Goal: Contribute content: Contribute content

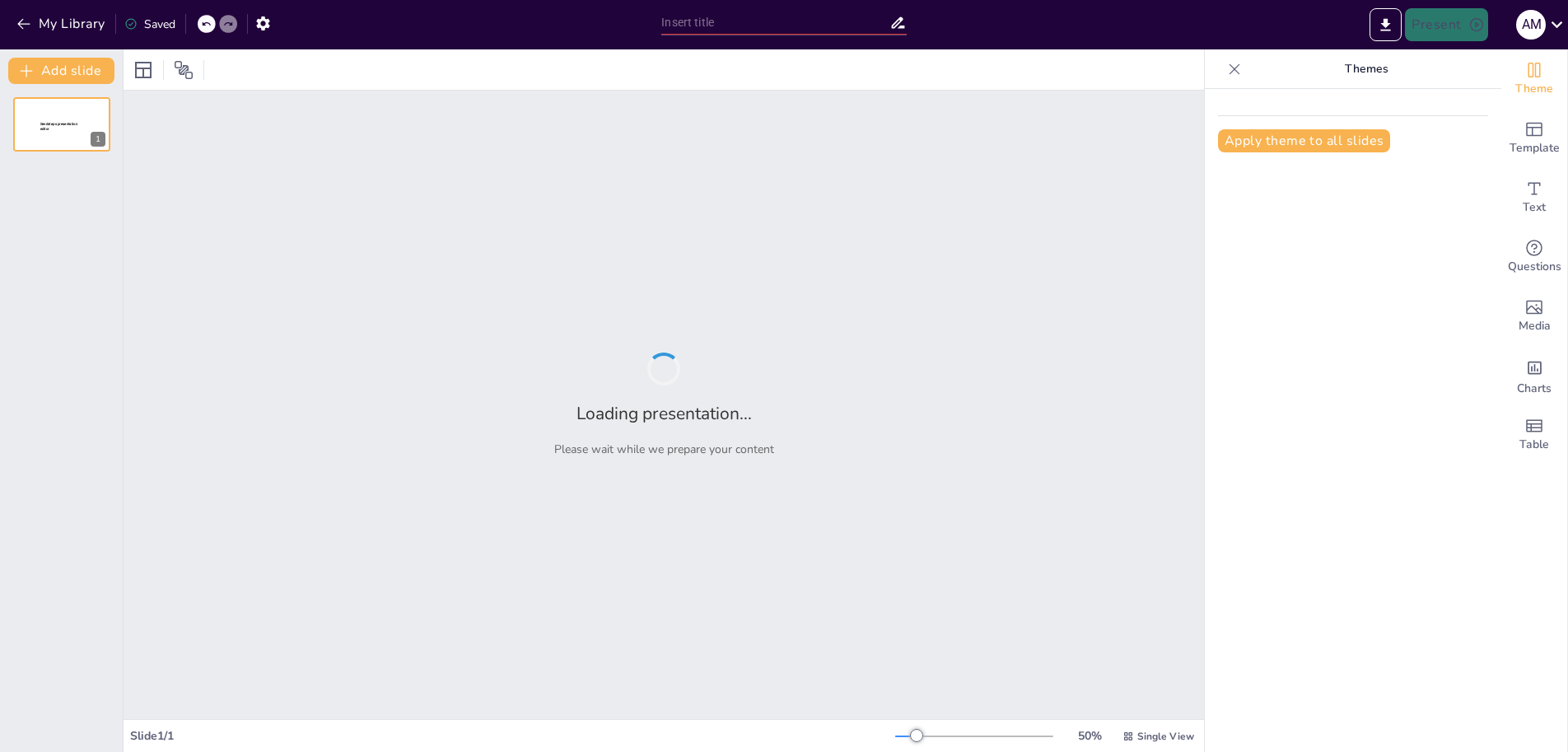
type input "La Narración Literaria: Conceptos Clave y Estructura"
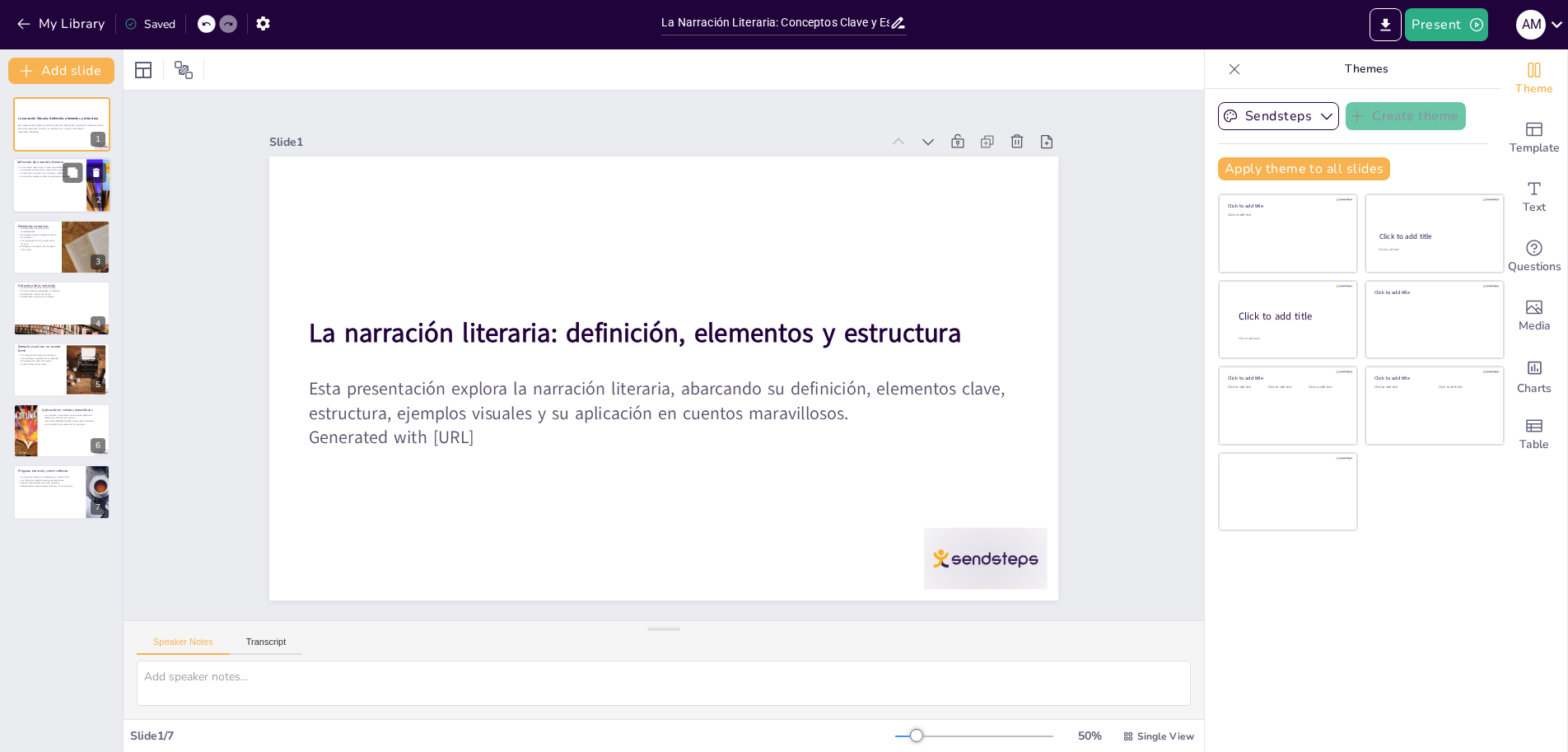
click at [41, 199] on div at bounding box center [62, 186] width 98 height 56
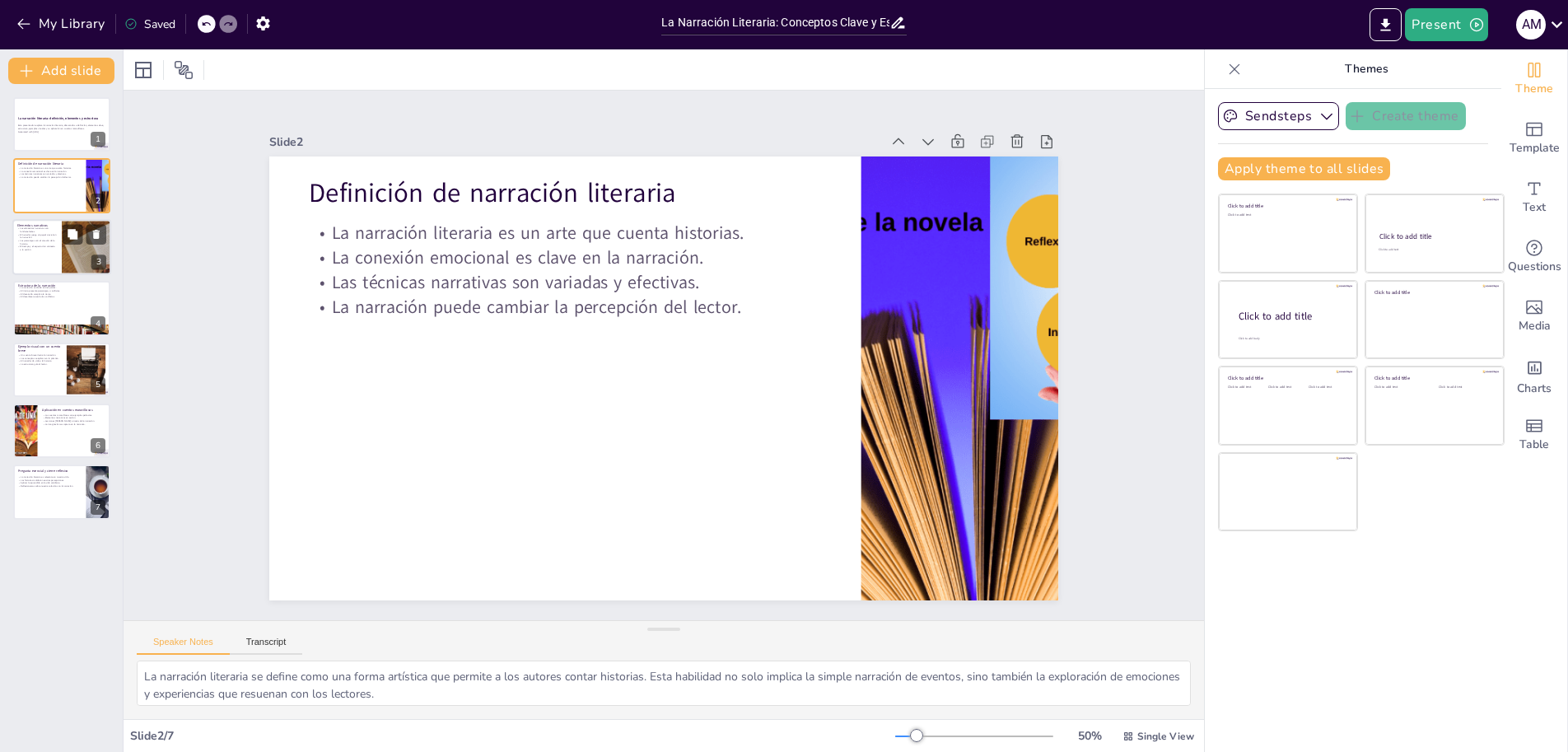
click at [41, 238] on p "El narrador juega un papel crucial en la narración." at bounding box center [37, 236] width 40 height 6
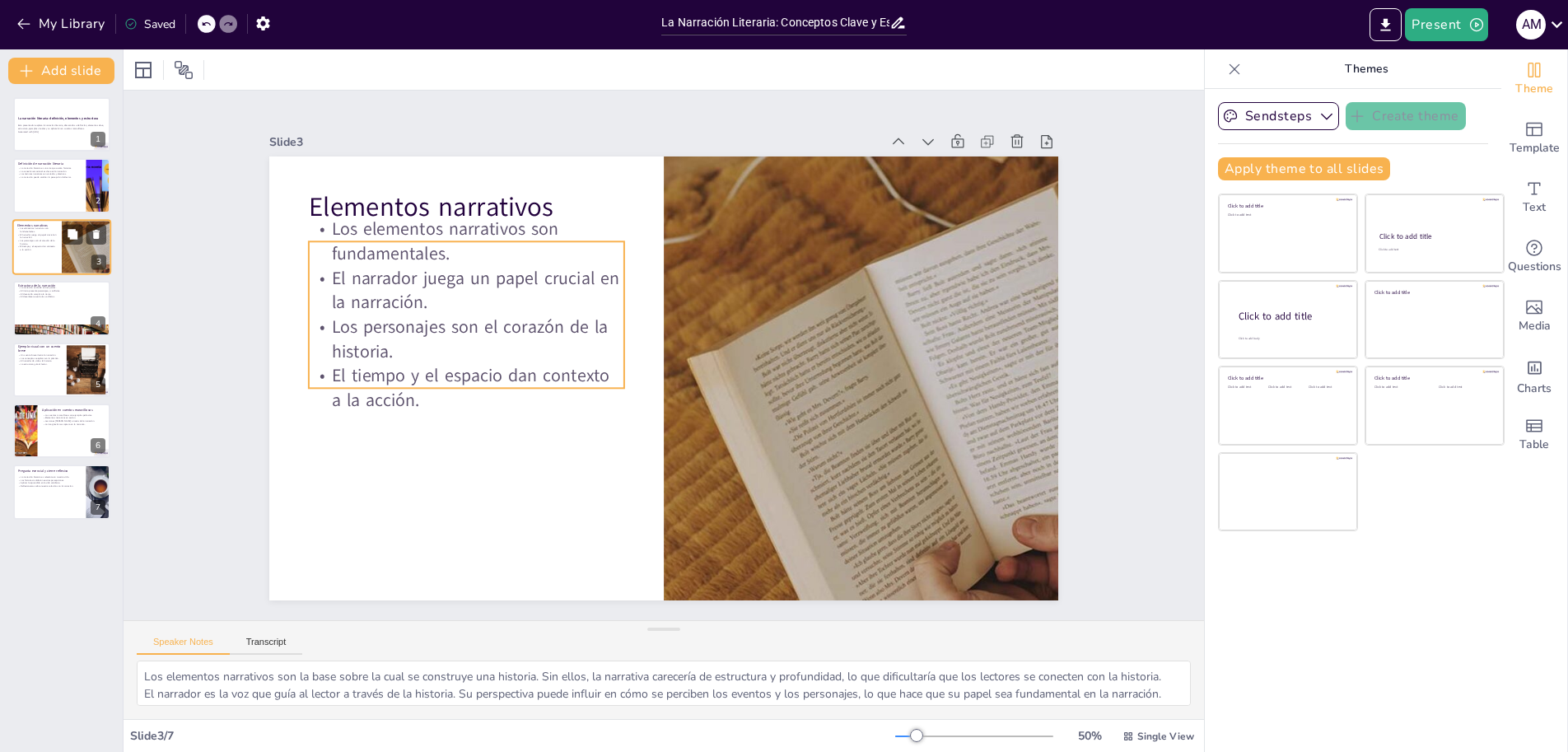
click at [46, 243] on p "Los personajes son el corazón de la historia." at bounding box center [37, 242] width 40 height 6
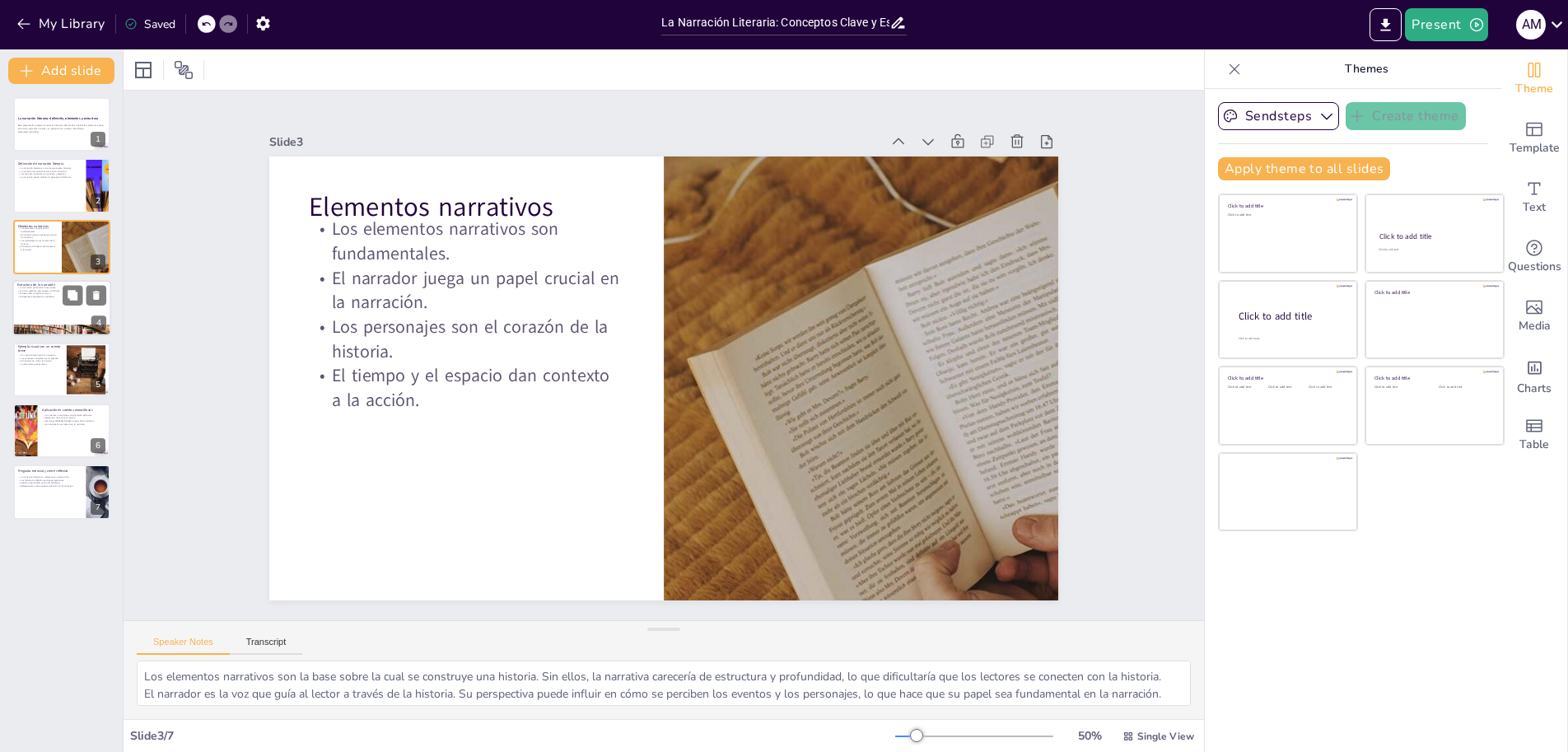
click at [61, 333] on div at bounding box center [62, 331] width 98 height 52
type textarea "La división de la narración en tres partes facilita la comprensión del lector. …"
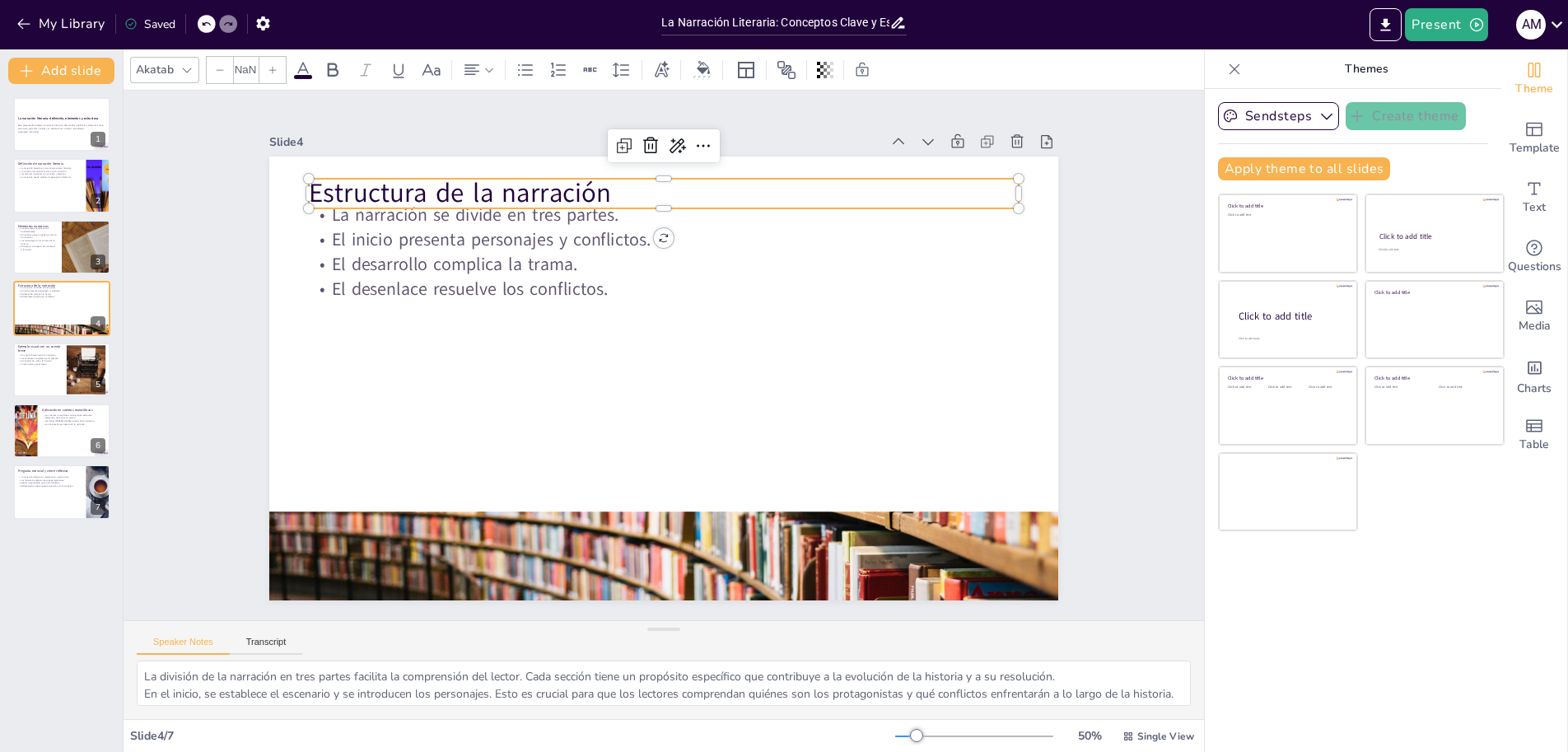
type input "48"
click at [599, 182] on p "Estructura de la narración" at bounding box center [515, 421] width 323 height 663
click at [54, 374] on div at bounding box center [62, 369] width 98 height 56
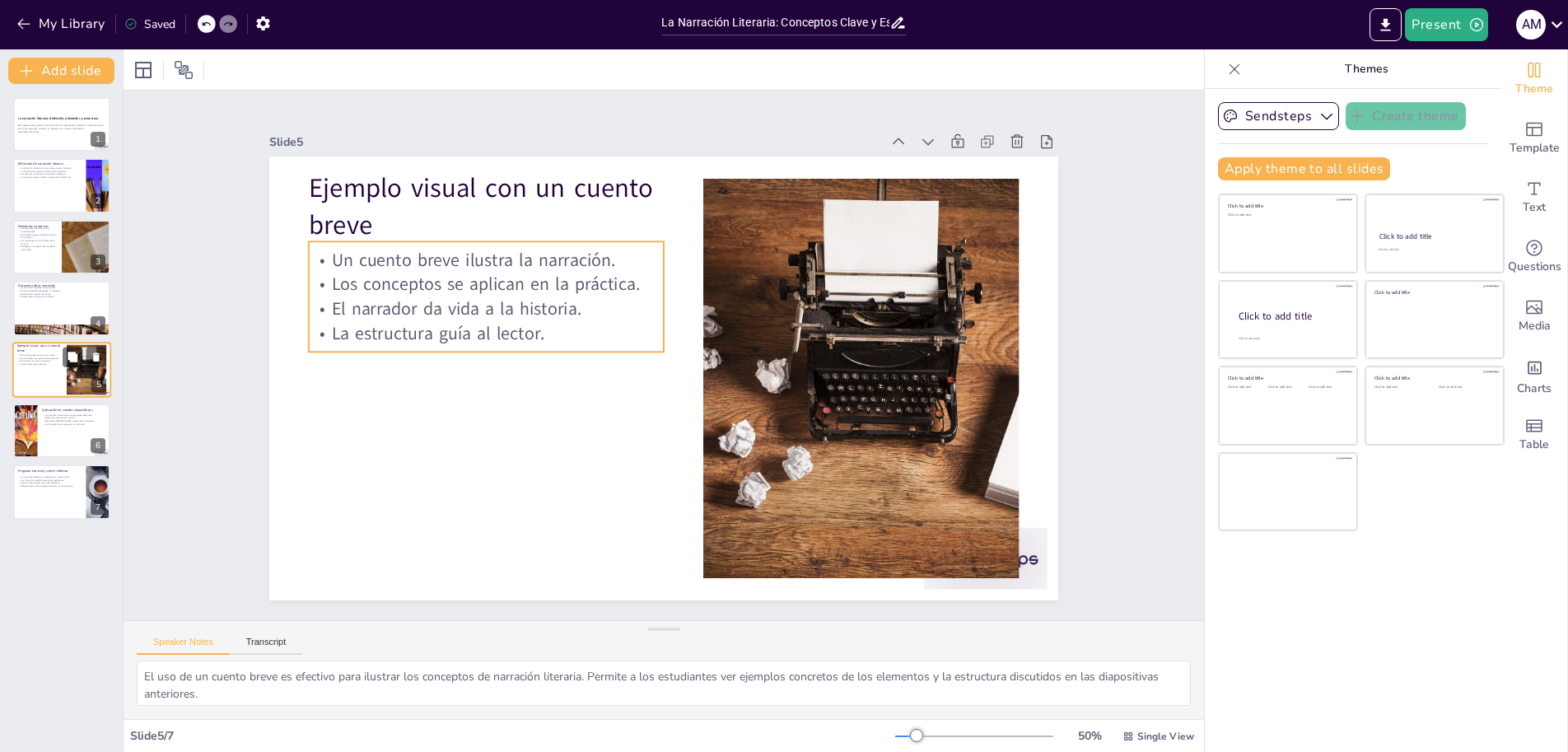
click at [45, 353] on p "Un cuento breve ilustra la narración." at bounding box center [40, 354] width 44 height 3
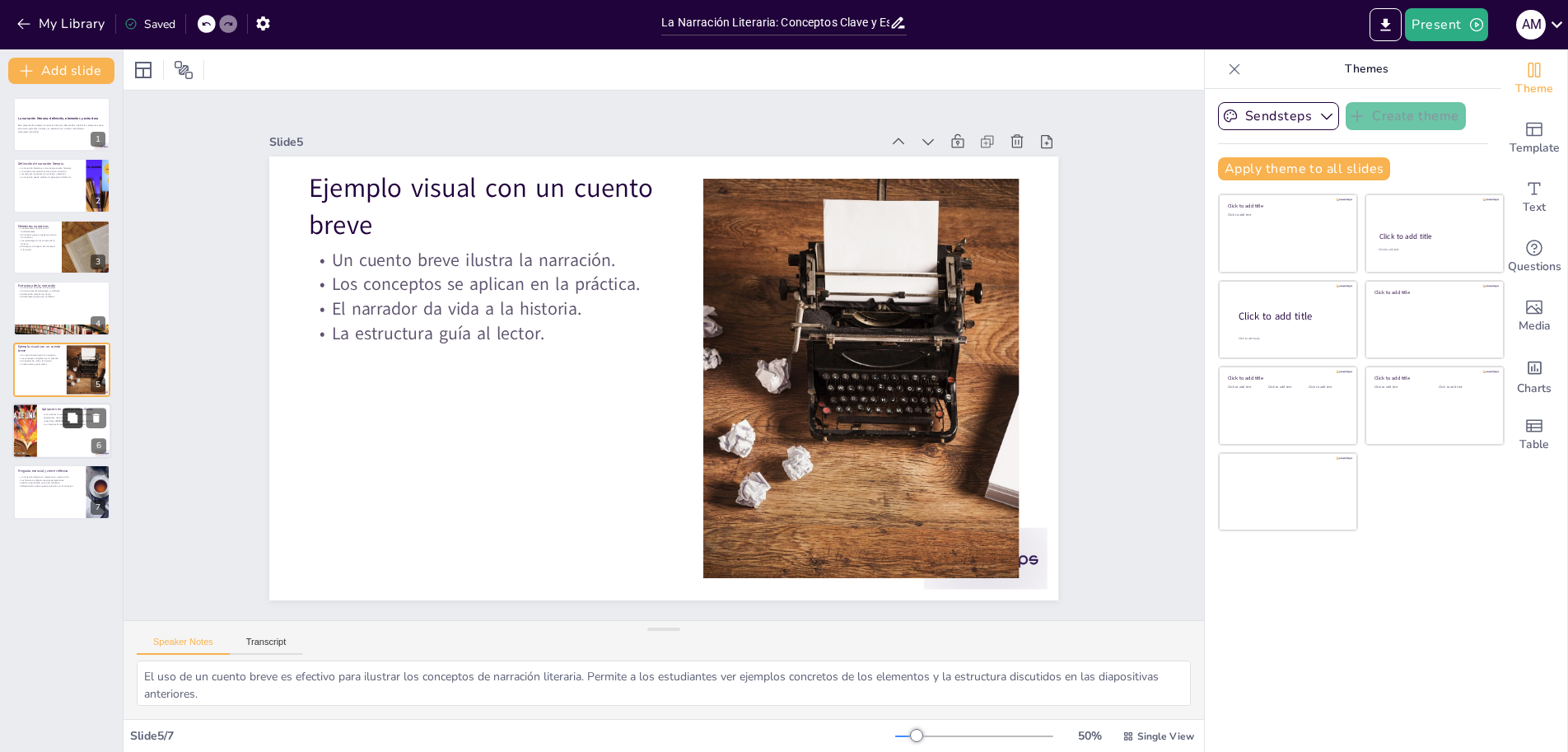
click at [70, 419] on icon at bounding box center [72, 417] width 10 height 10
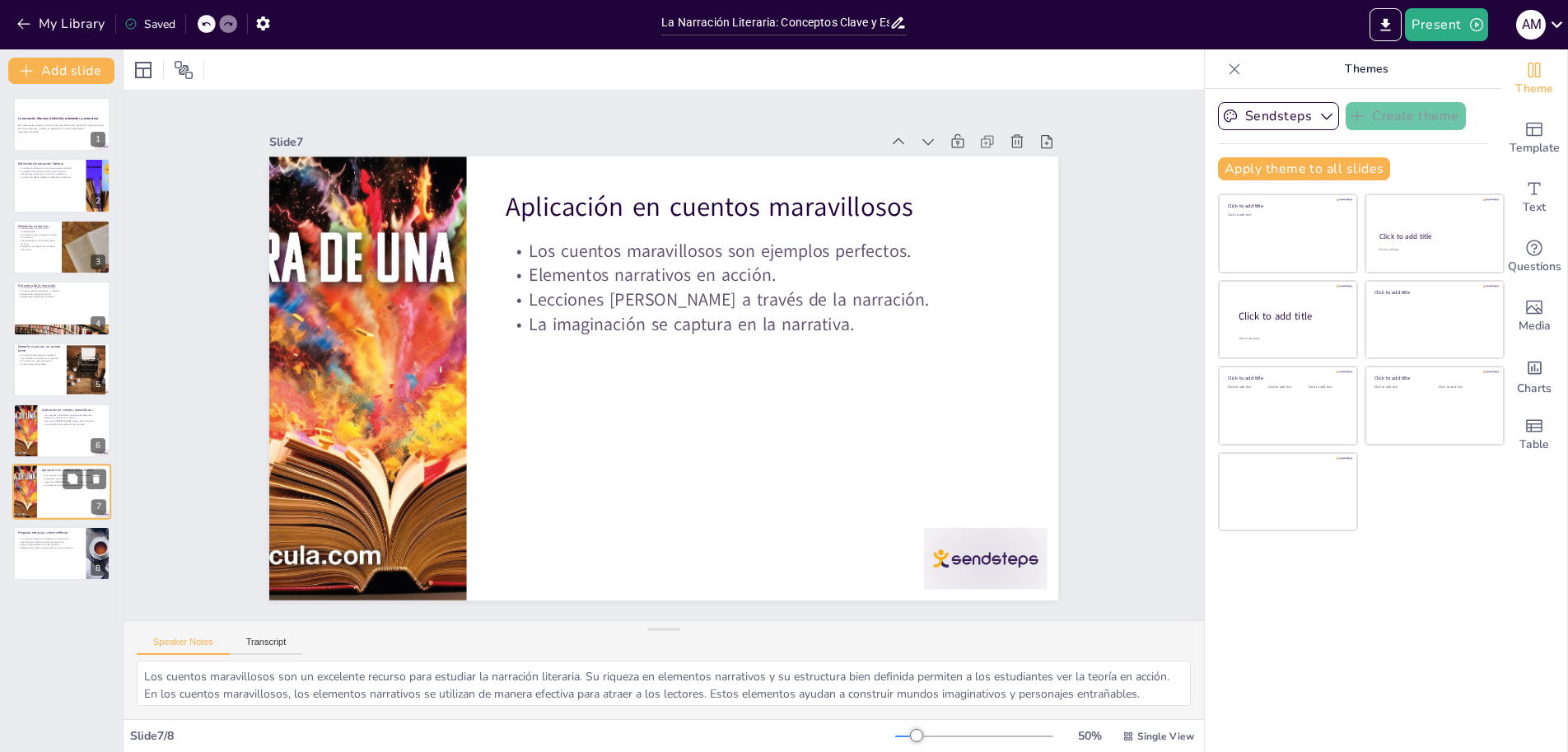
click at [85, 482] on div at bounding box center [84, 479] width 43 height 19
click at [76, 443] on div at bounding box center [62, 431] width 98 height 56
click at [67, 490] on div at bounding box center [62, 493] width 98 height 56
click at [41, 378] on div at bounding box center [62, 369] width 98 height 56
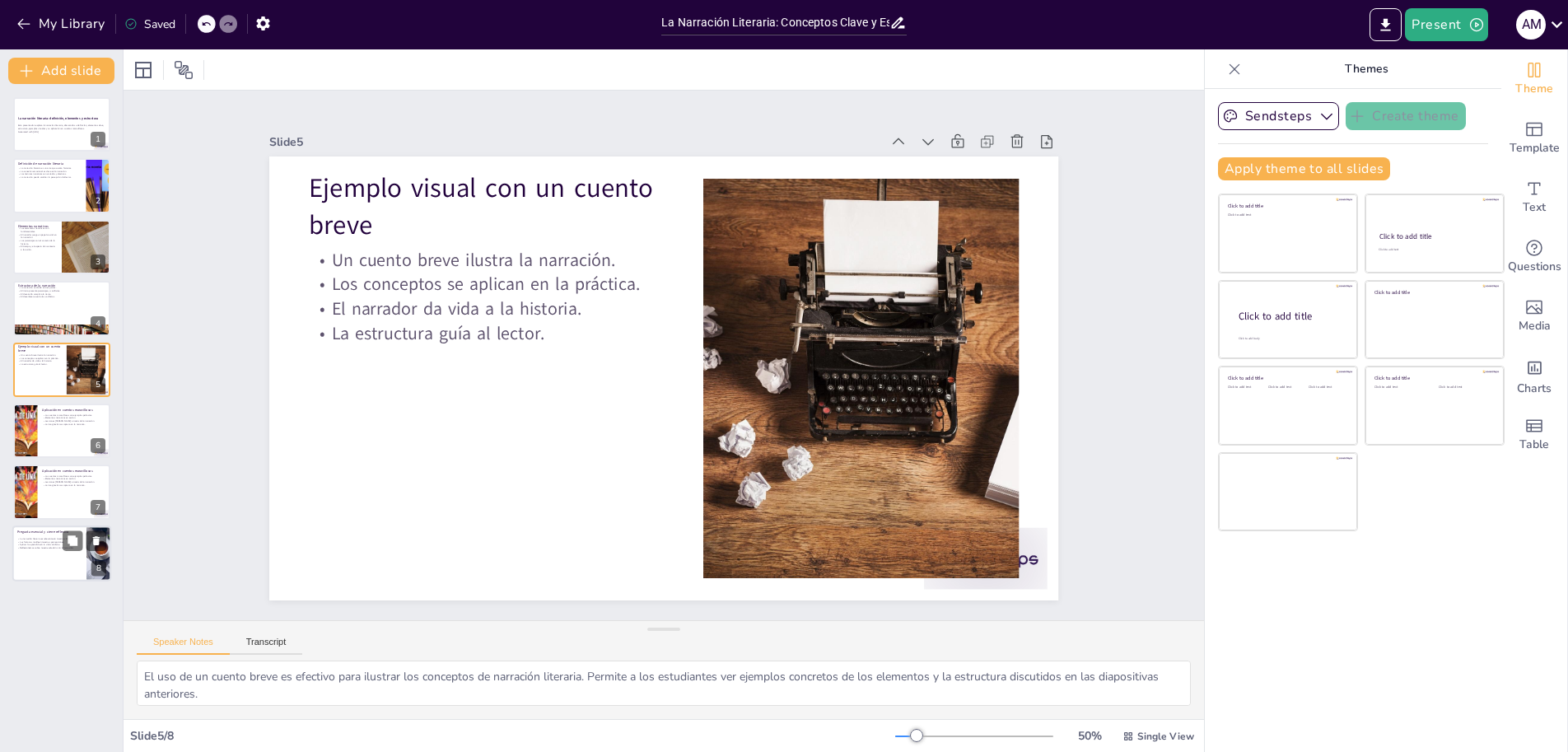
click at [55, 550] on div at bounding box center [62, 553] width 98 height 56
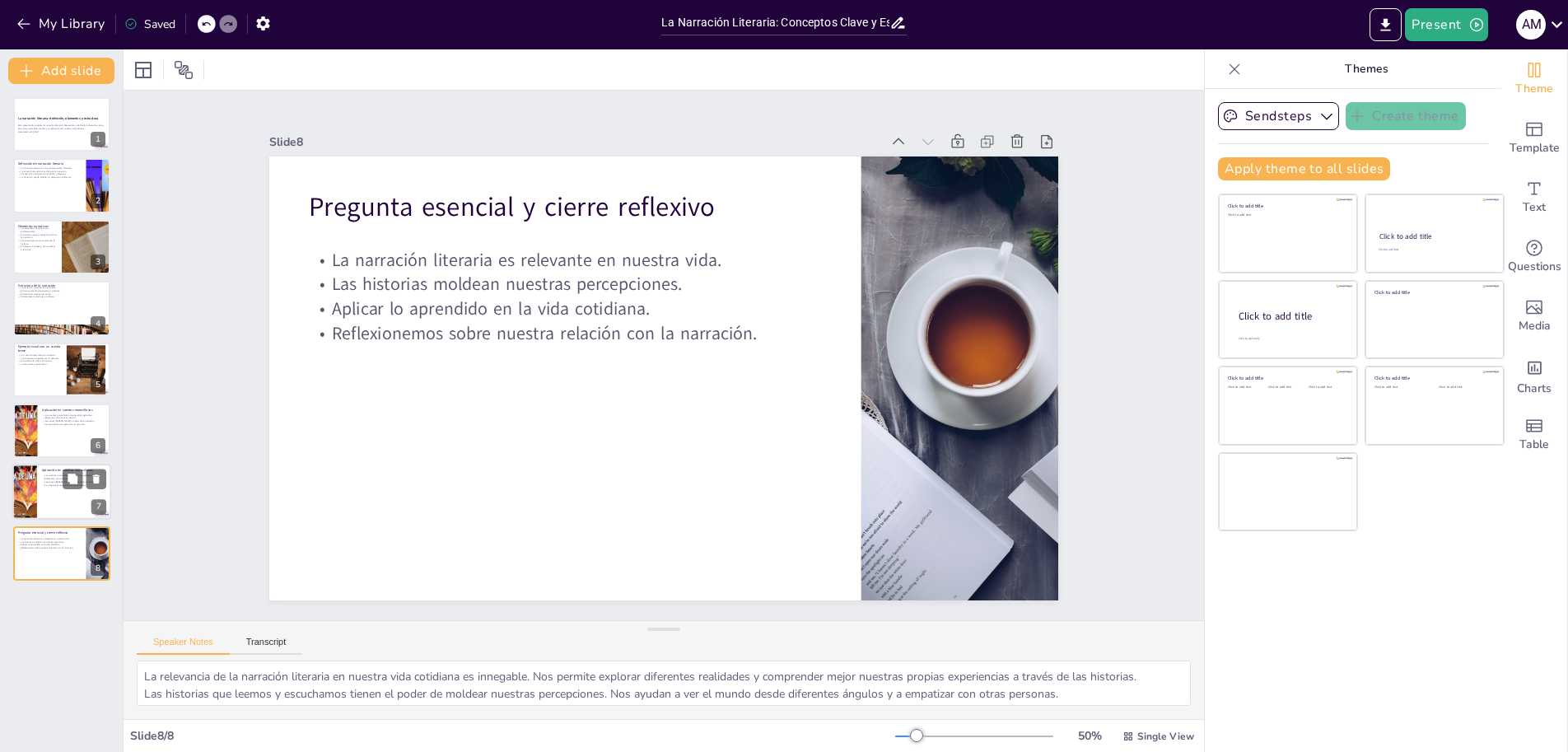
click at [64, 491] on div at bounding box center [62, 493] width 98 height 56
type textarea "Los cuentos maravillosos son un excelente recurso para estudiar la narración li…"
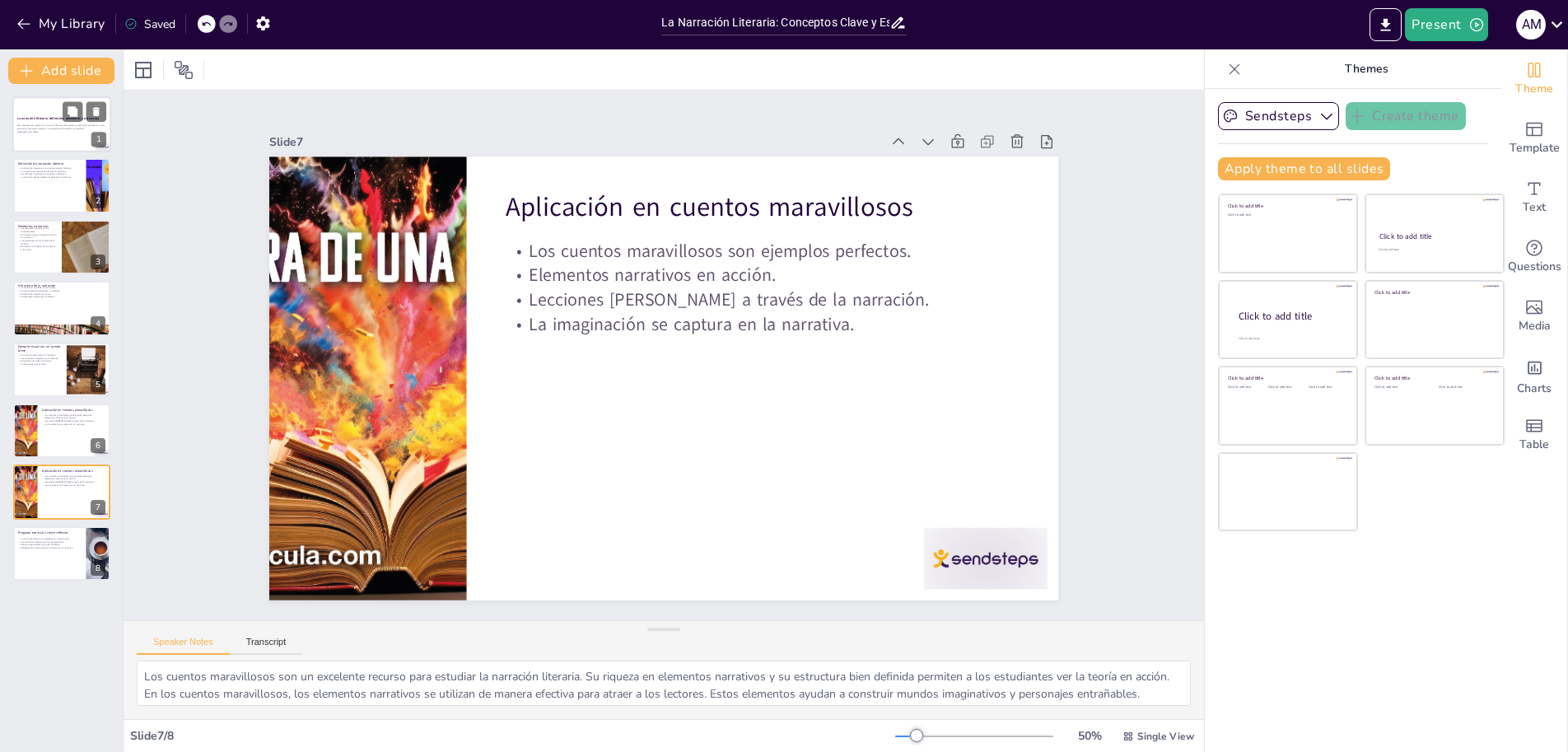
click at [49, 113] on div at bounding box center [62, 124] width 98 height 56
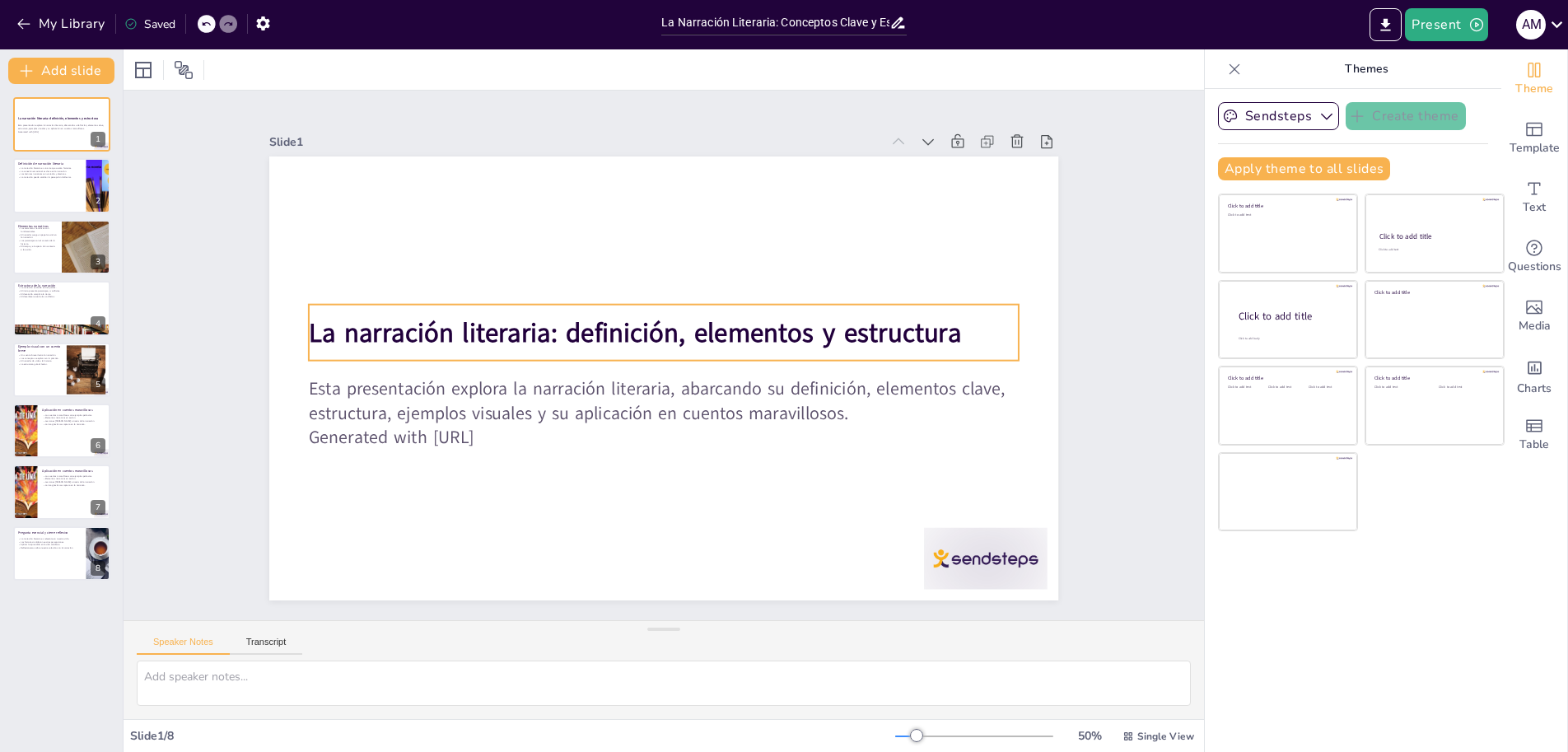
click at [845, 337] on strong "La narración literaria: definición, elementos y estructura" at bounding box center [696, 338] width 297 height 611
click at [589, 368] on icon at bounding box center [574, 382] width 28 height 28
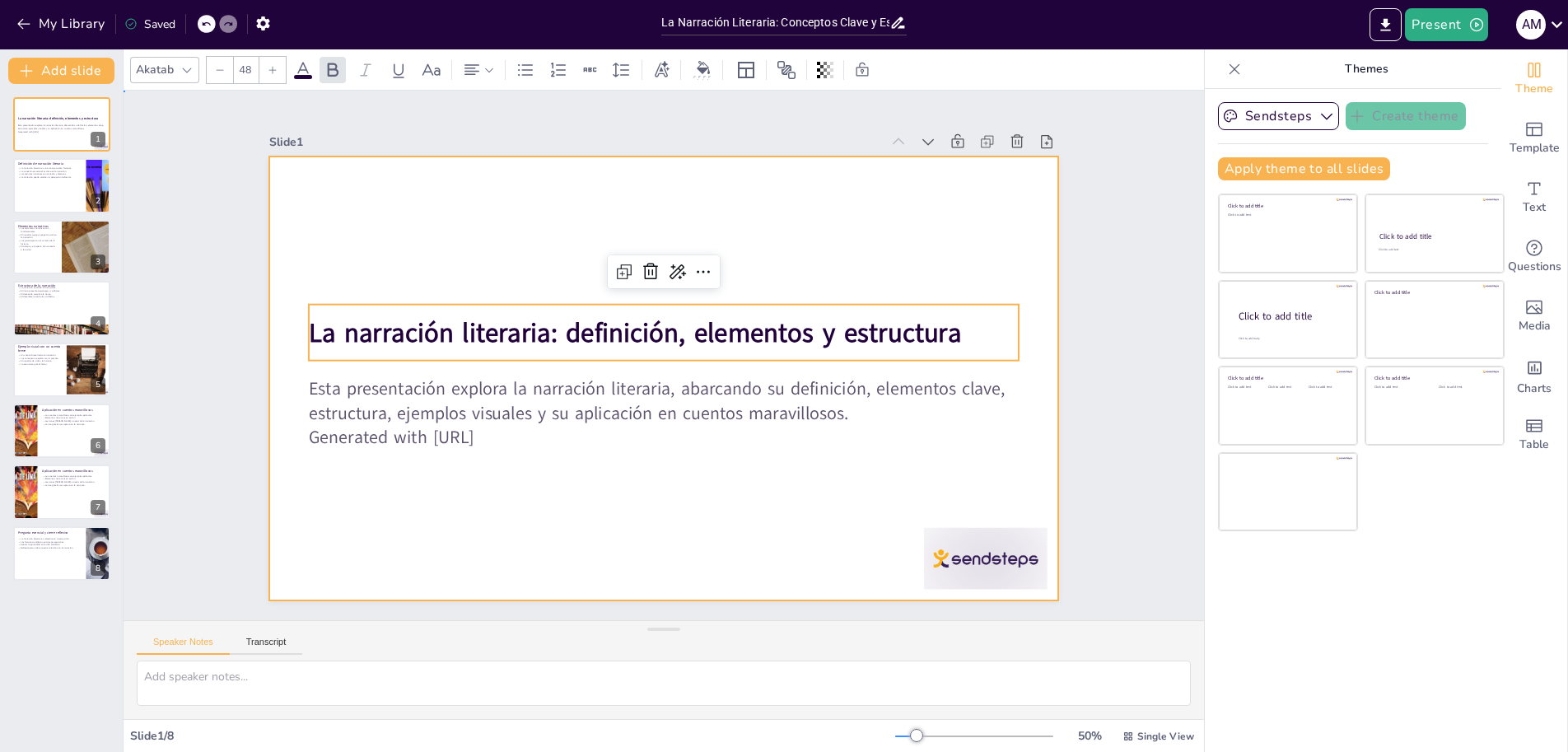
click at [780, 214] on div at bounding box center [671, 377] width 887 height 666
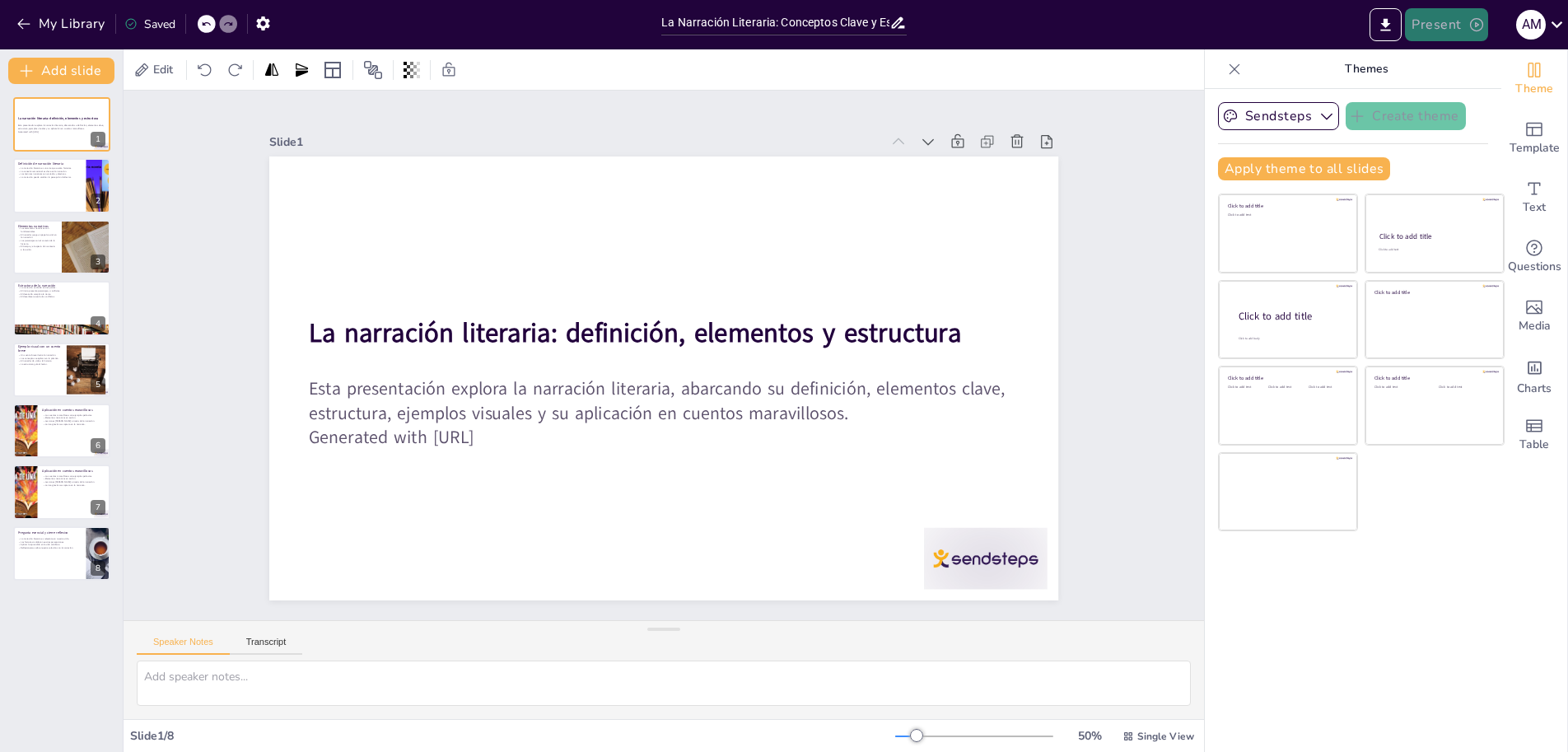
click at [1444, 26] on button "Present" at bounding box center [1446, 25] width 82 height 33
click at [1457, 61] on li "Preview presentation" at bounding box center [1471, 61] width 129 height 26
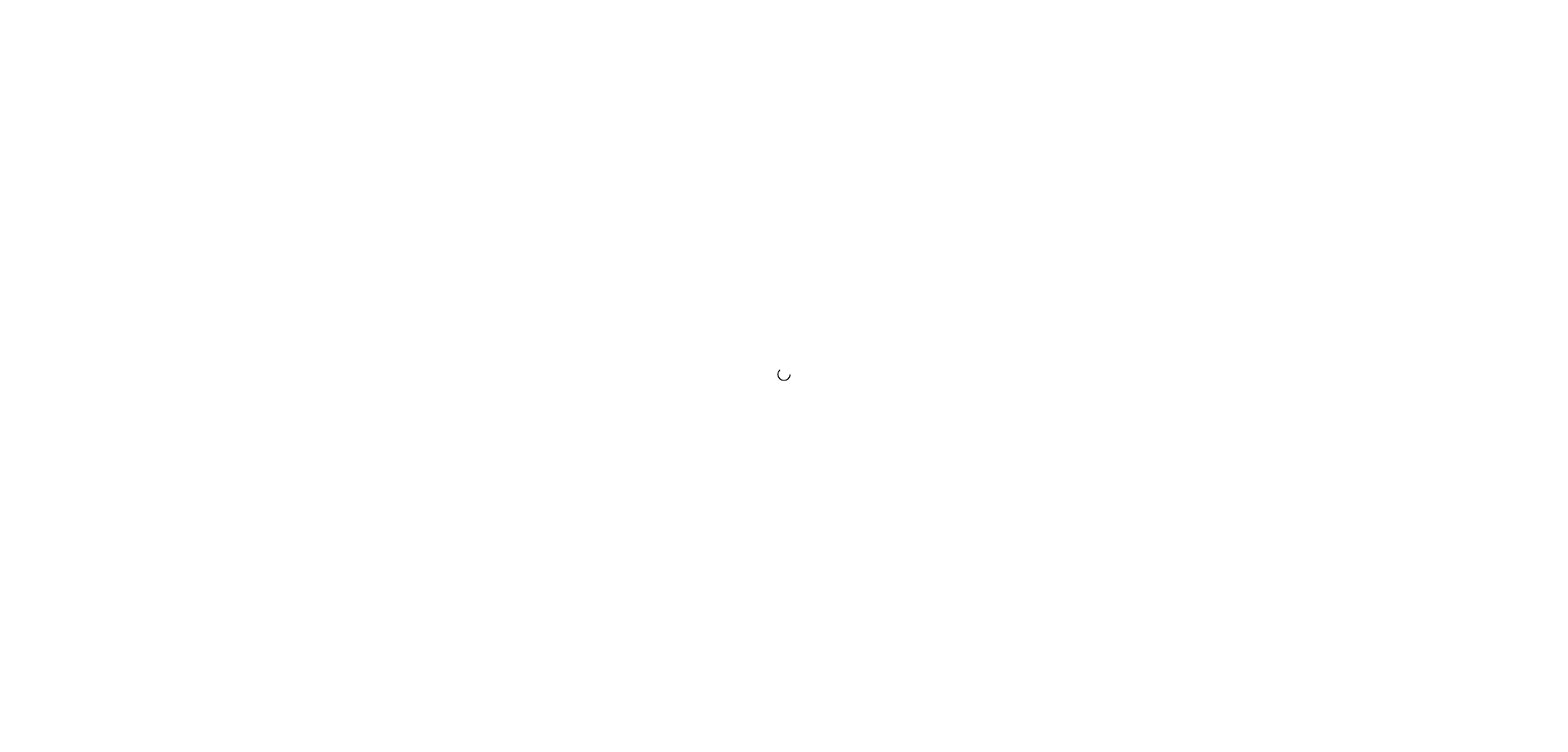
click at [957, 410] on div at bounding box center [784, 376] width 1568 height 752
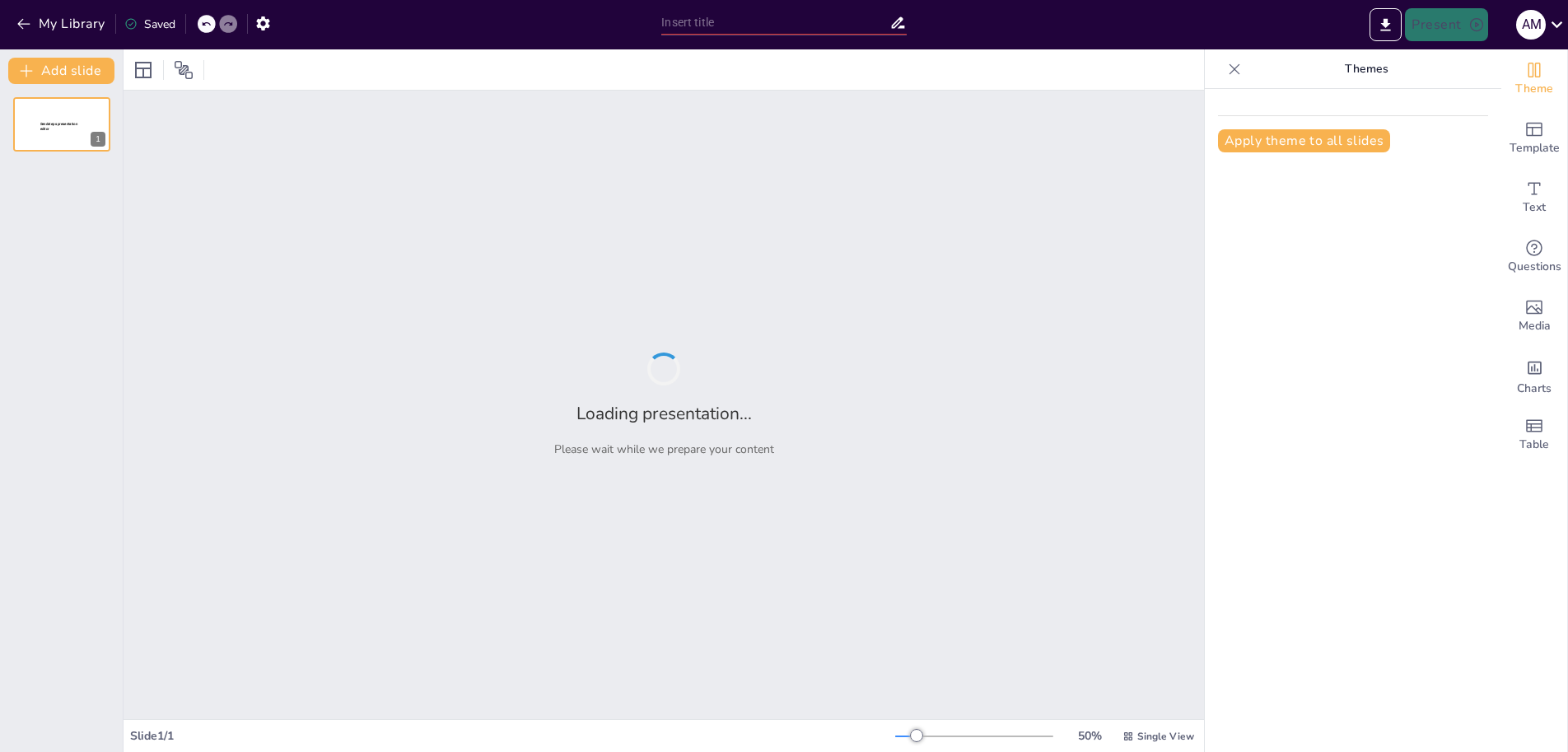
type input "La Narración Literaria: Conceptos Clave y Estructura"
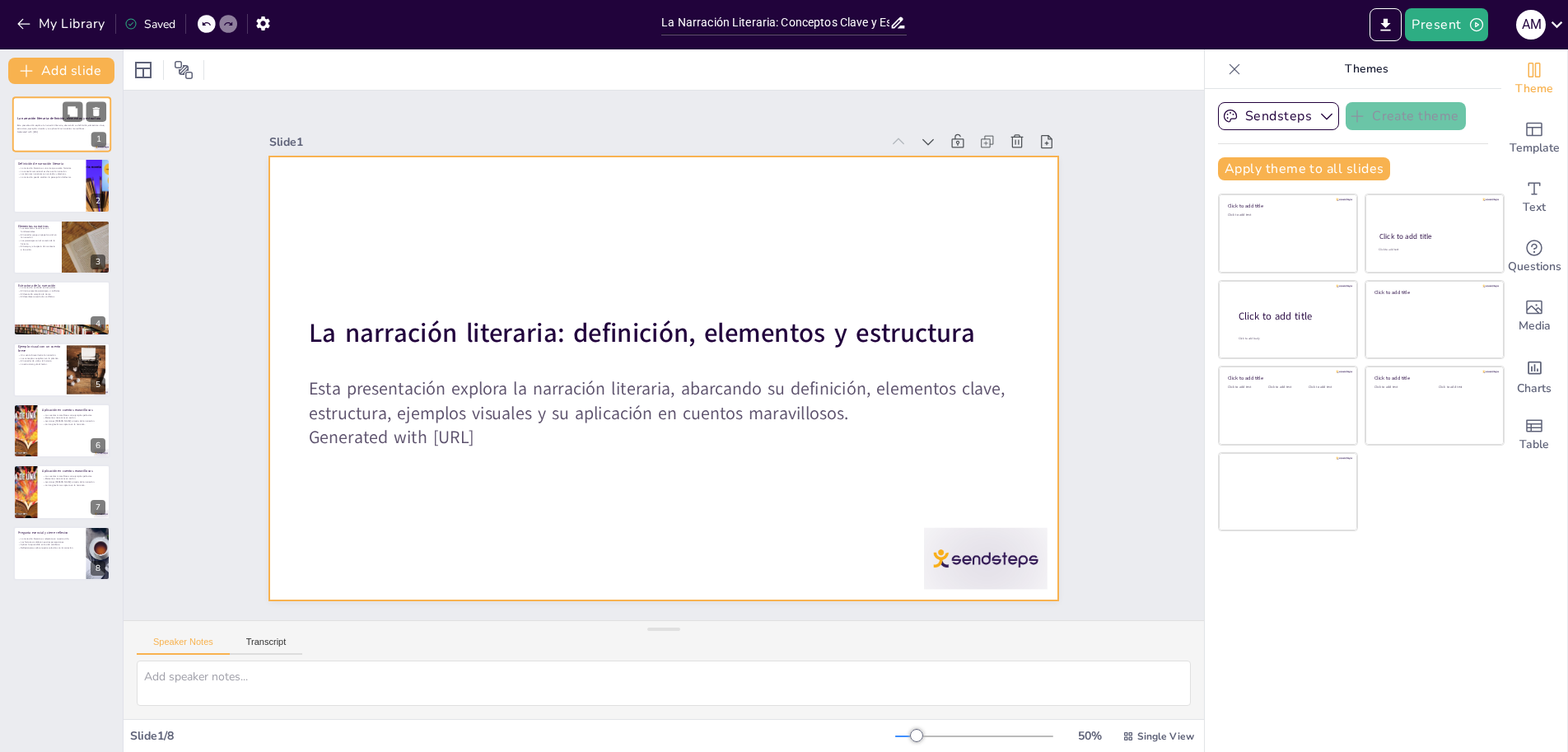
click at [39, 138] on div at bounding box center [62, 124] width 98 height 56
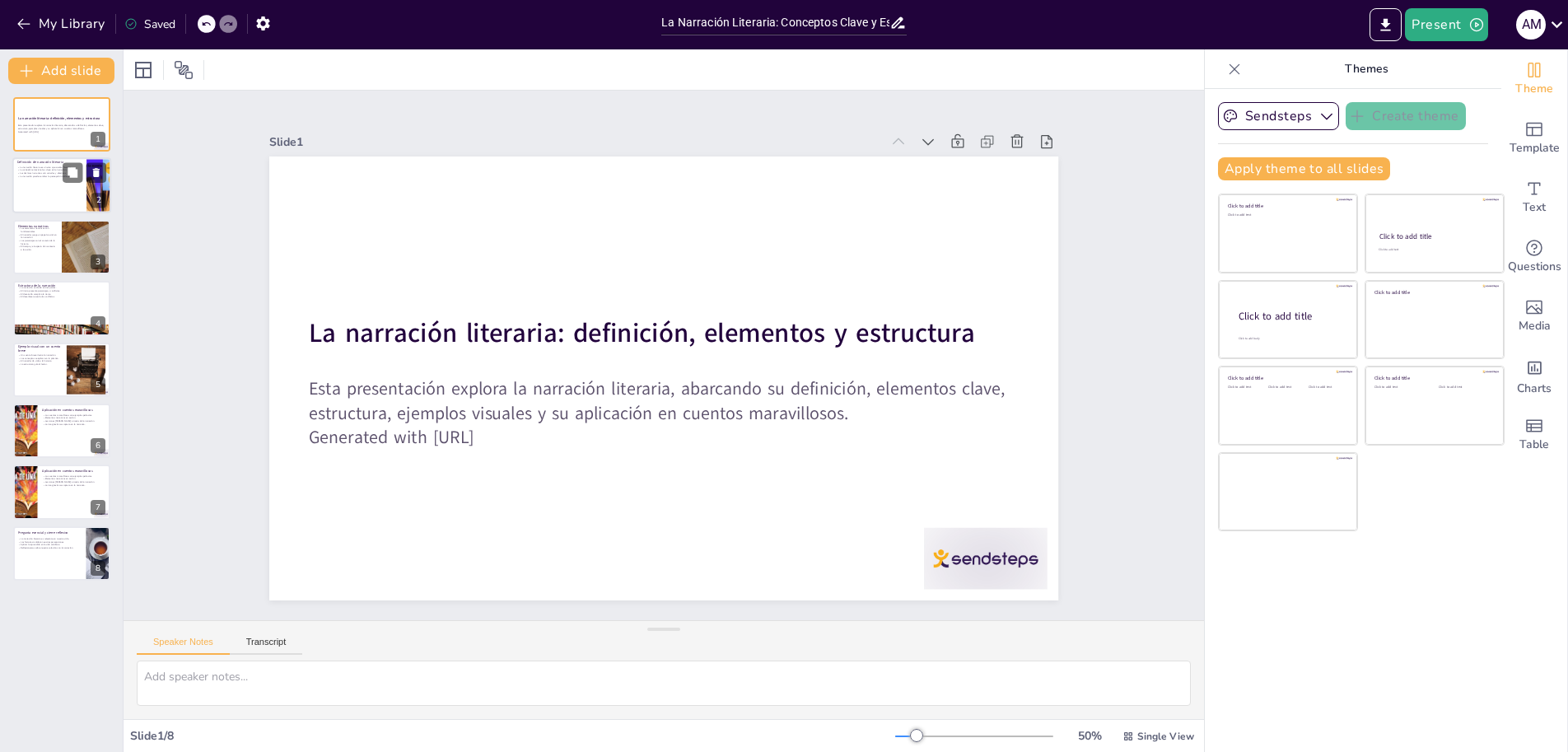
click at [27, 186] on div at bounding box center [62, 186] width 98 height 56
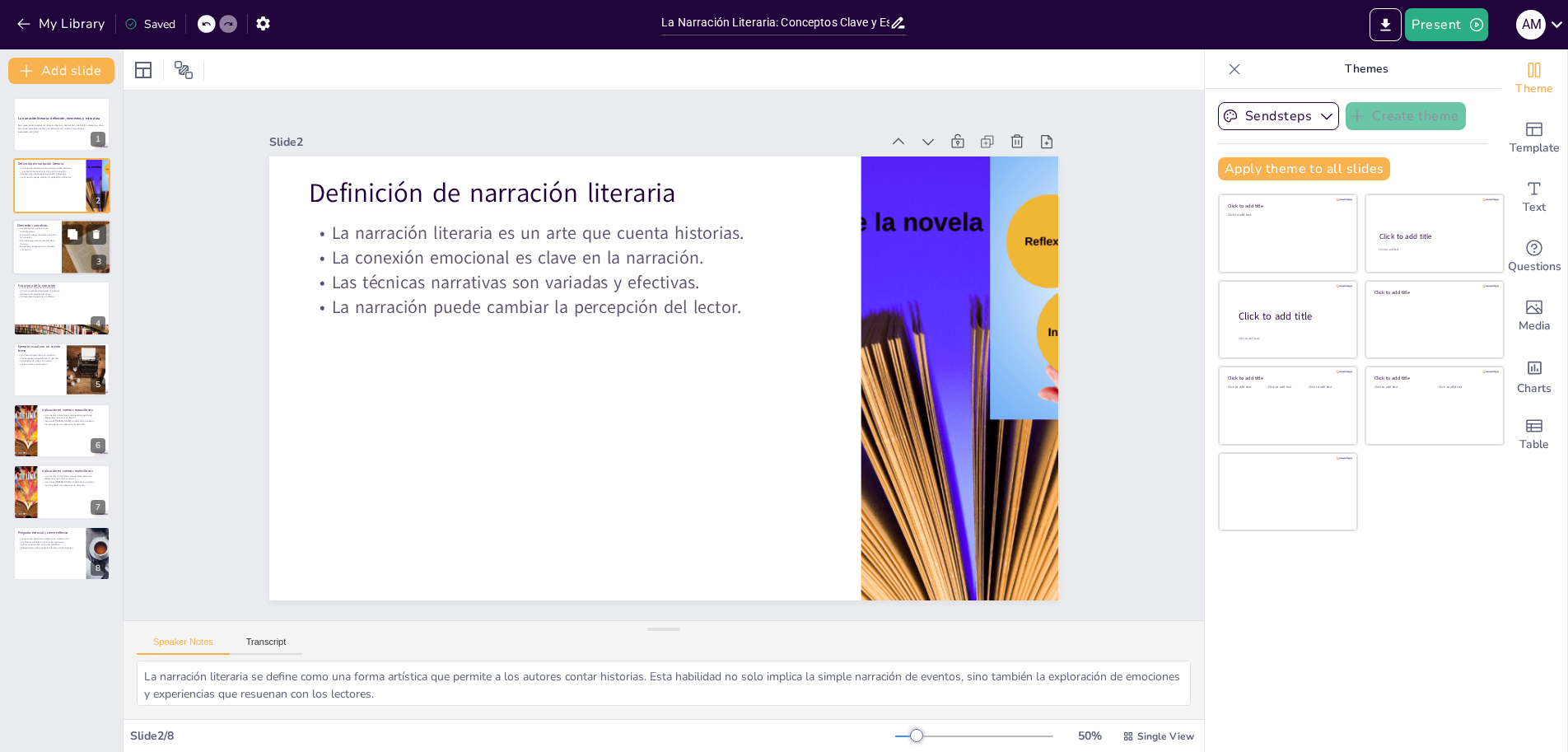
click at [39, 250] on p "El tiempo y el espacio dan contexto a la acción." at bounding box center [37, 248] width 40 height 6
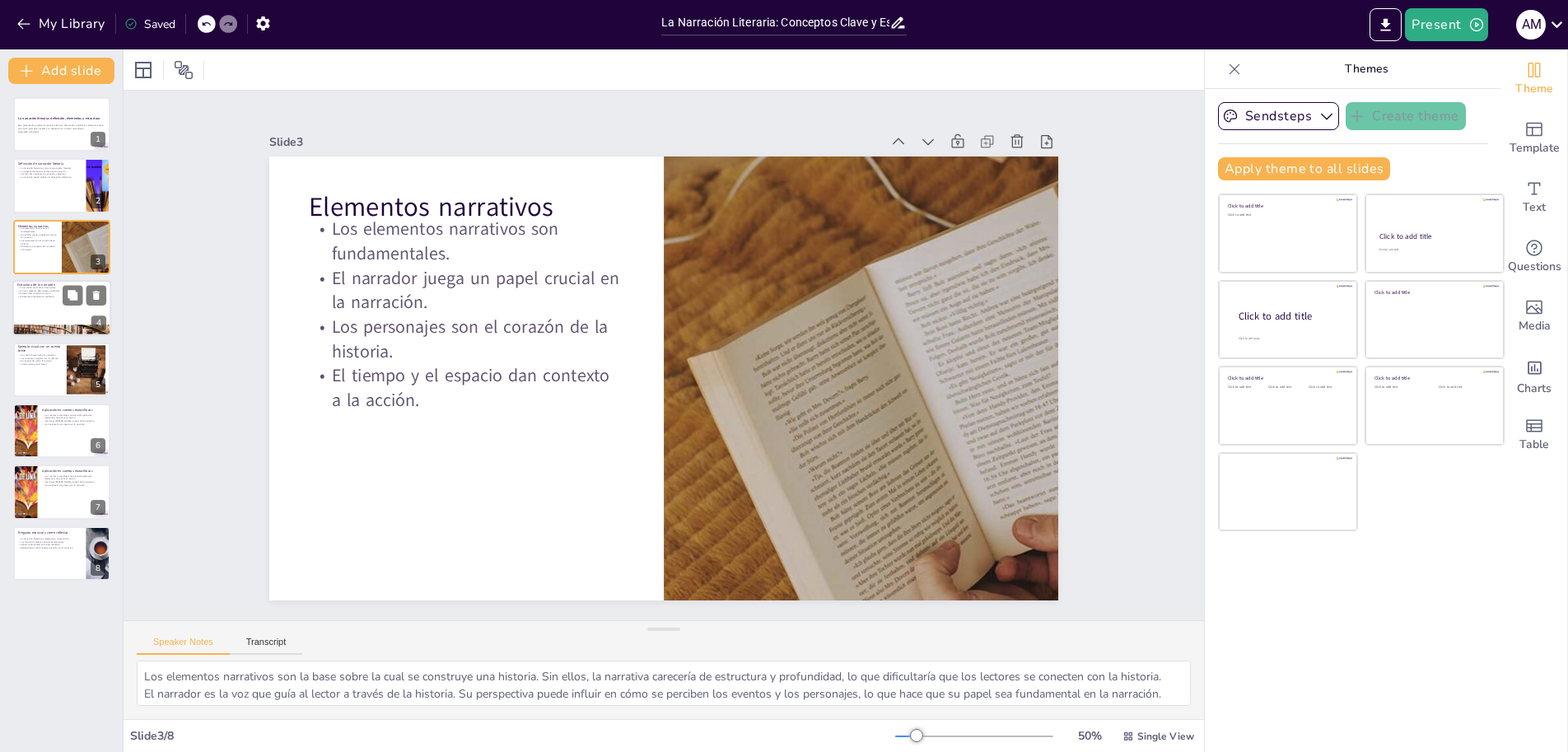
click at [69, 312] on div at bounding box center [62, 308] width 98 height 56
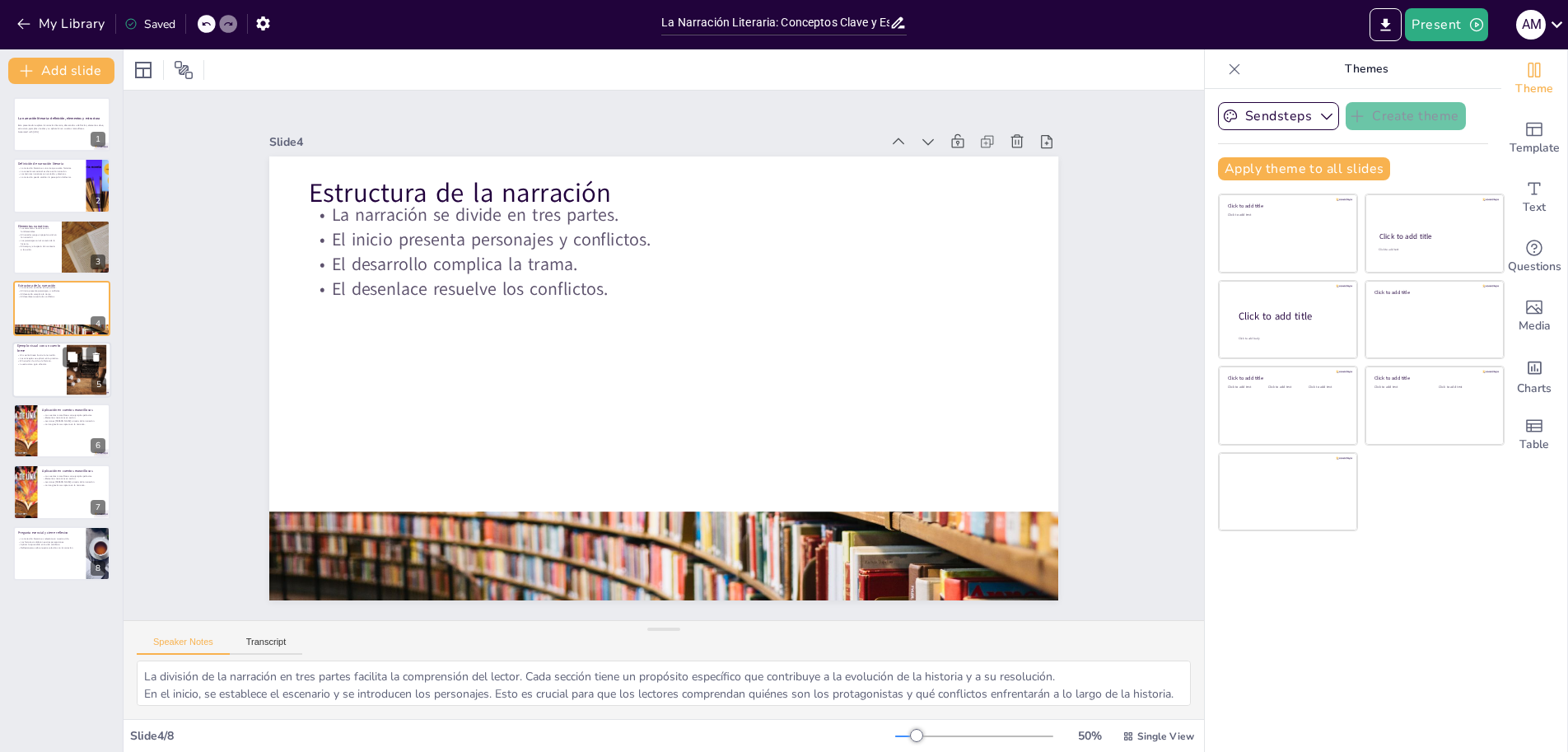
click at [42, 385] on div at bounding box center [62, 369] width 98 height 56
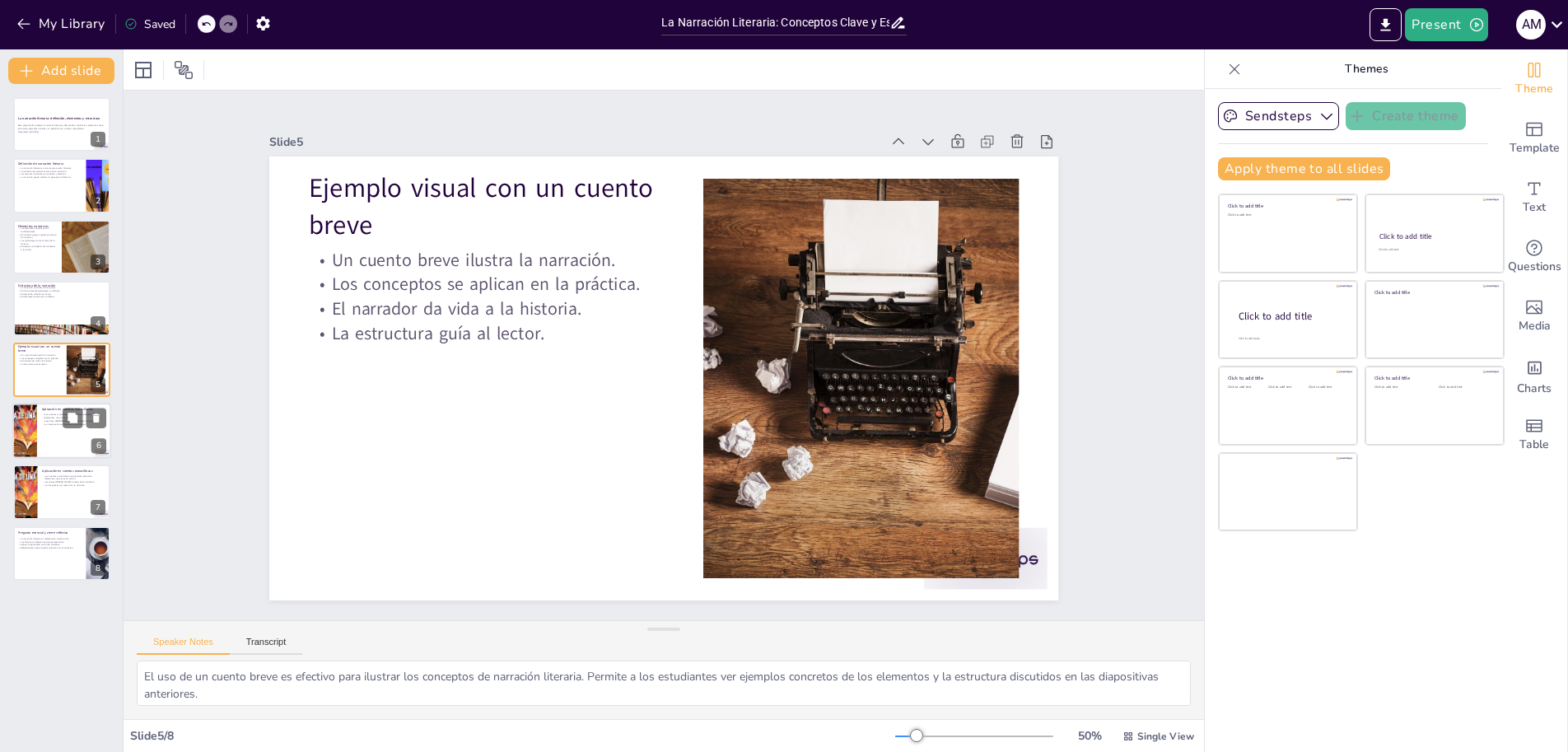
click at [68, 443] on div at bounding box center [62, 431] width 98 height 56
type textarea "Los cuentos maravillosos son un excelente recurso para estudiar la narración li…"
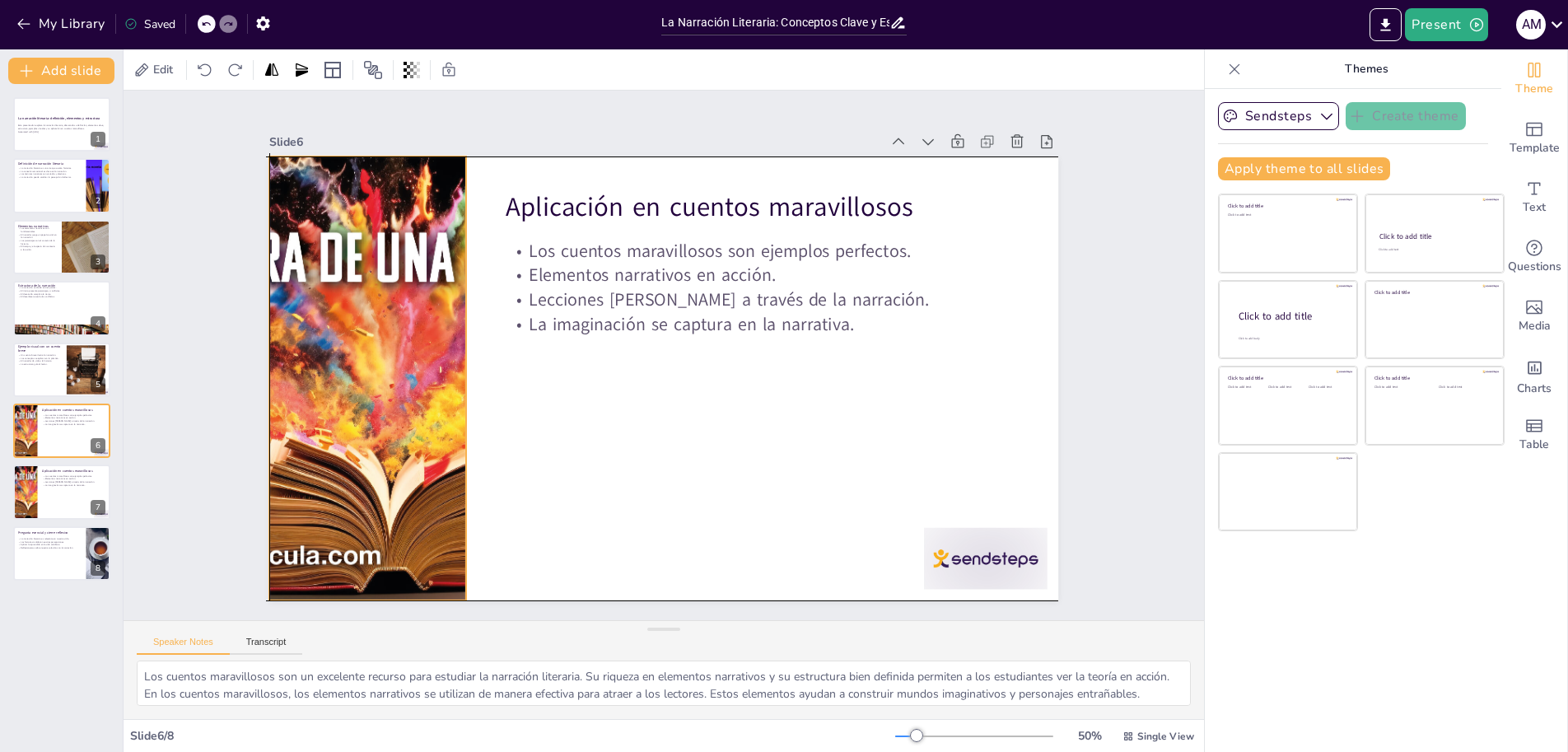
click at [380, 285] on div at bounding box center [448, 150] width 858 height 884
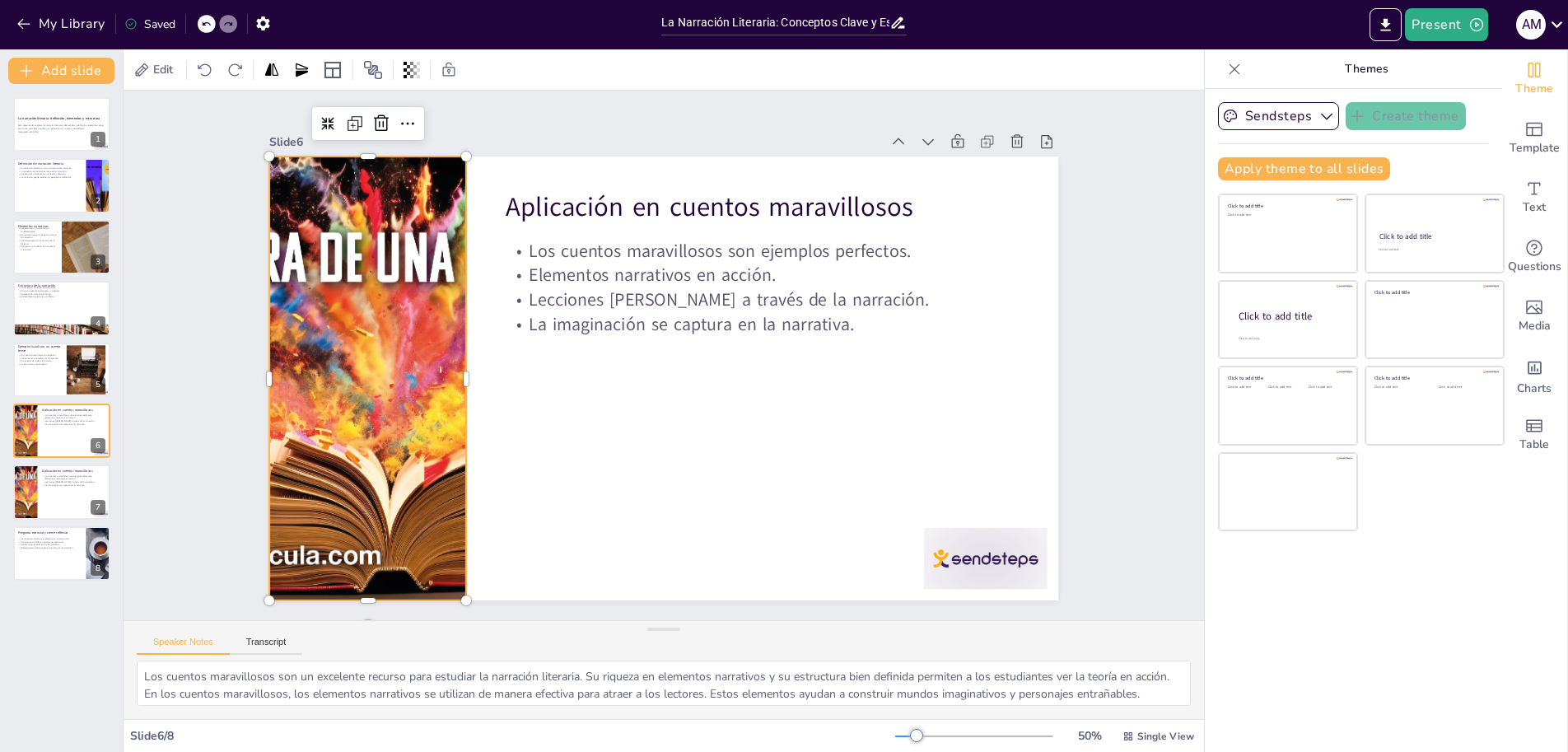
click at [157, 25] on div "Saved" at bounding box center [149, 24] width 51 height 15
click at [259, 20] on icon "button" at bounding box center [263, 23] width 14 height 14
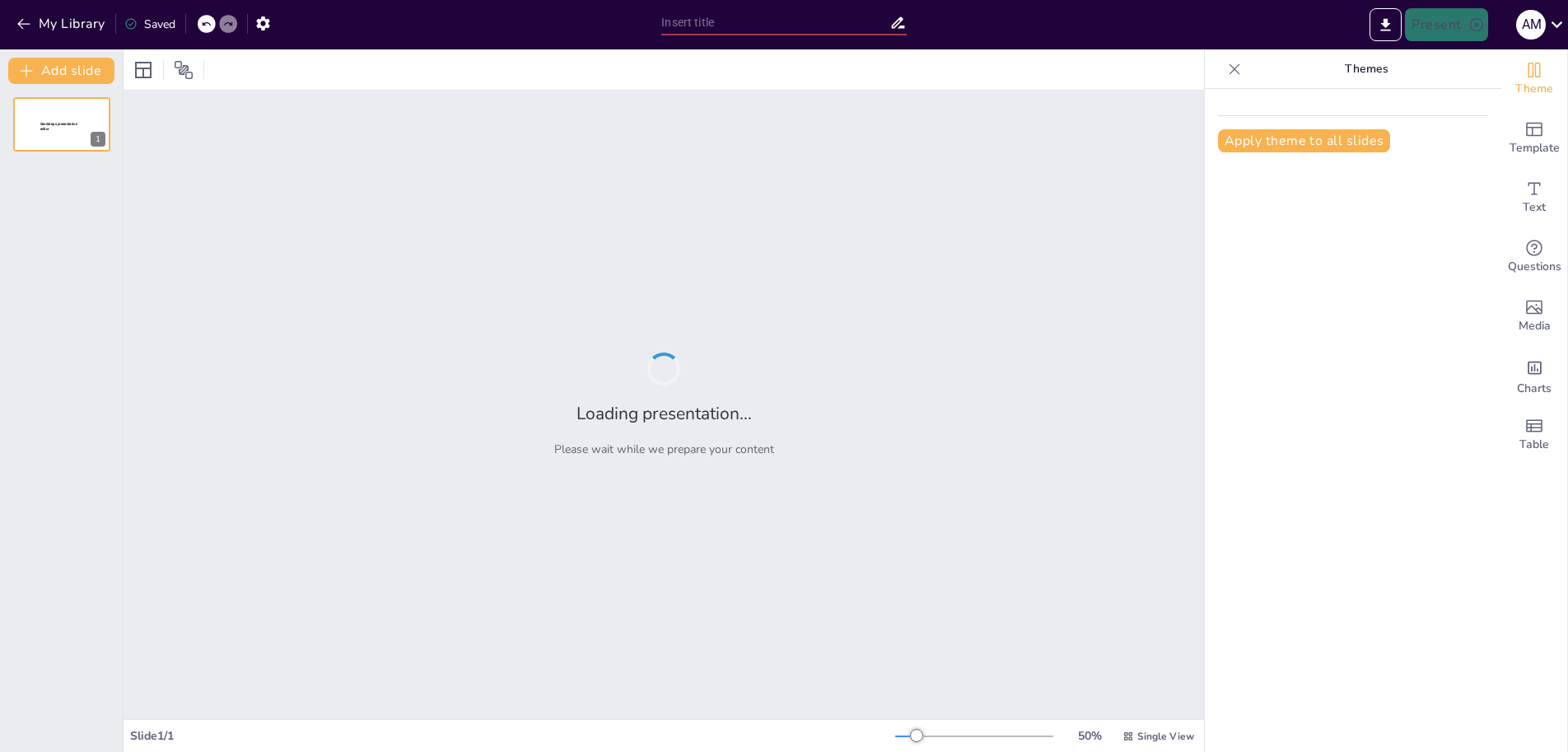
type input "La Narración Literaria: Conceptos Clave y Estructura"
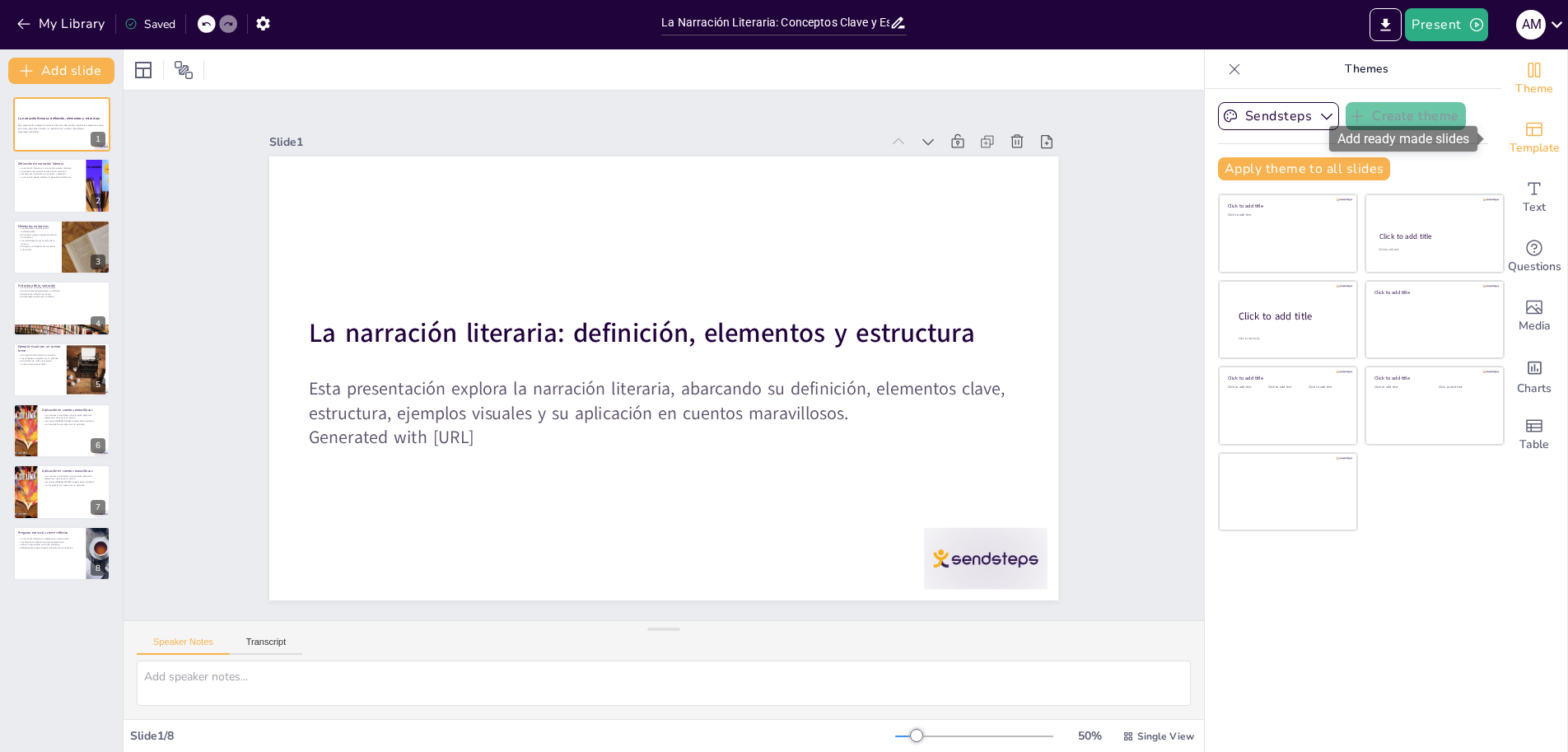
click at [1509, 129] on div "Template" at bounding box center [1534, 138] width 66 height 59
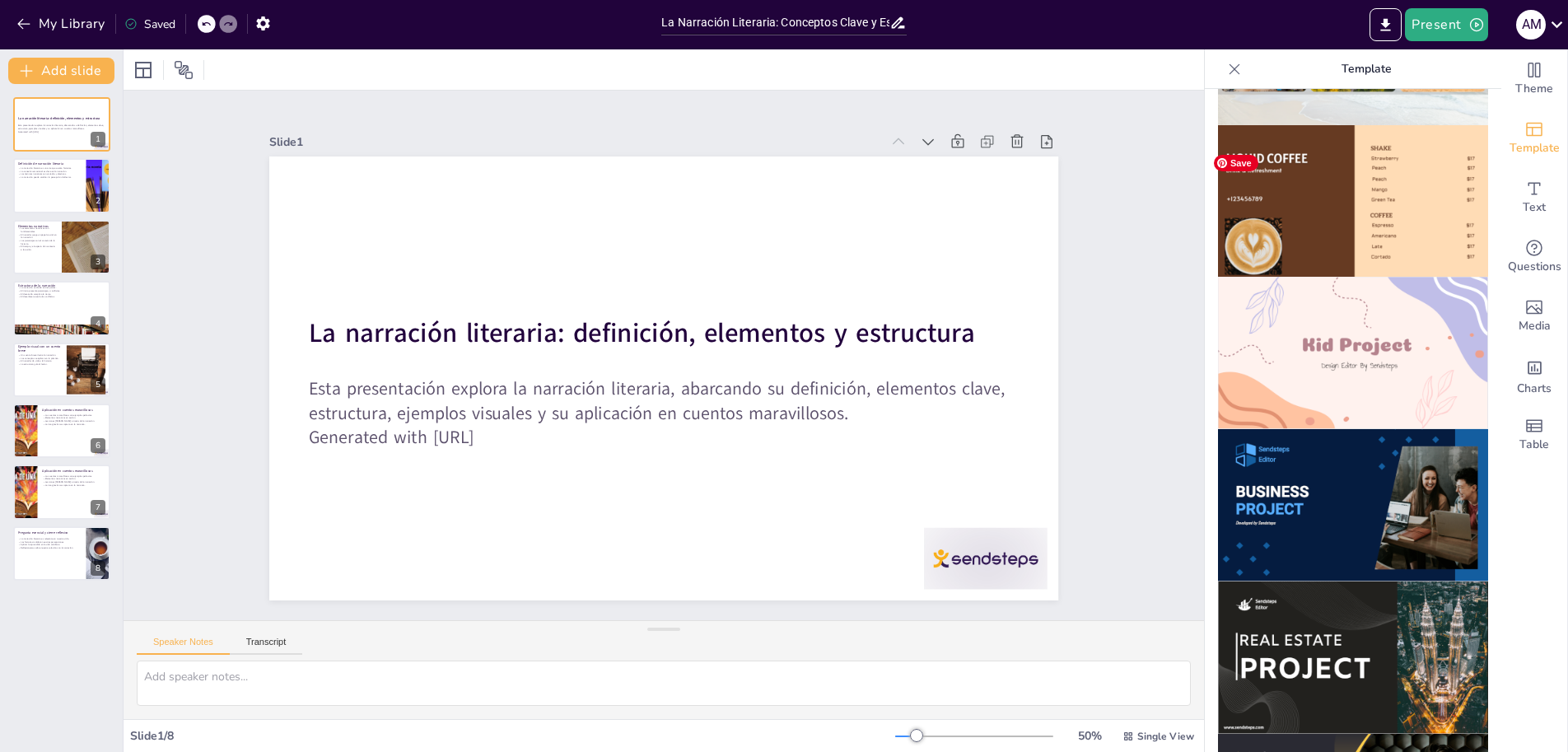
scroll to position [1070, 0]
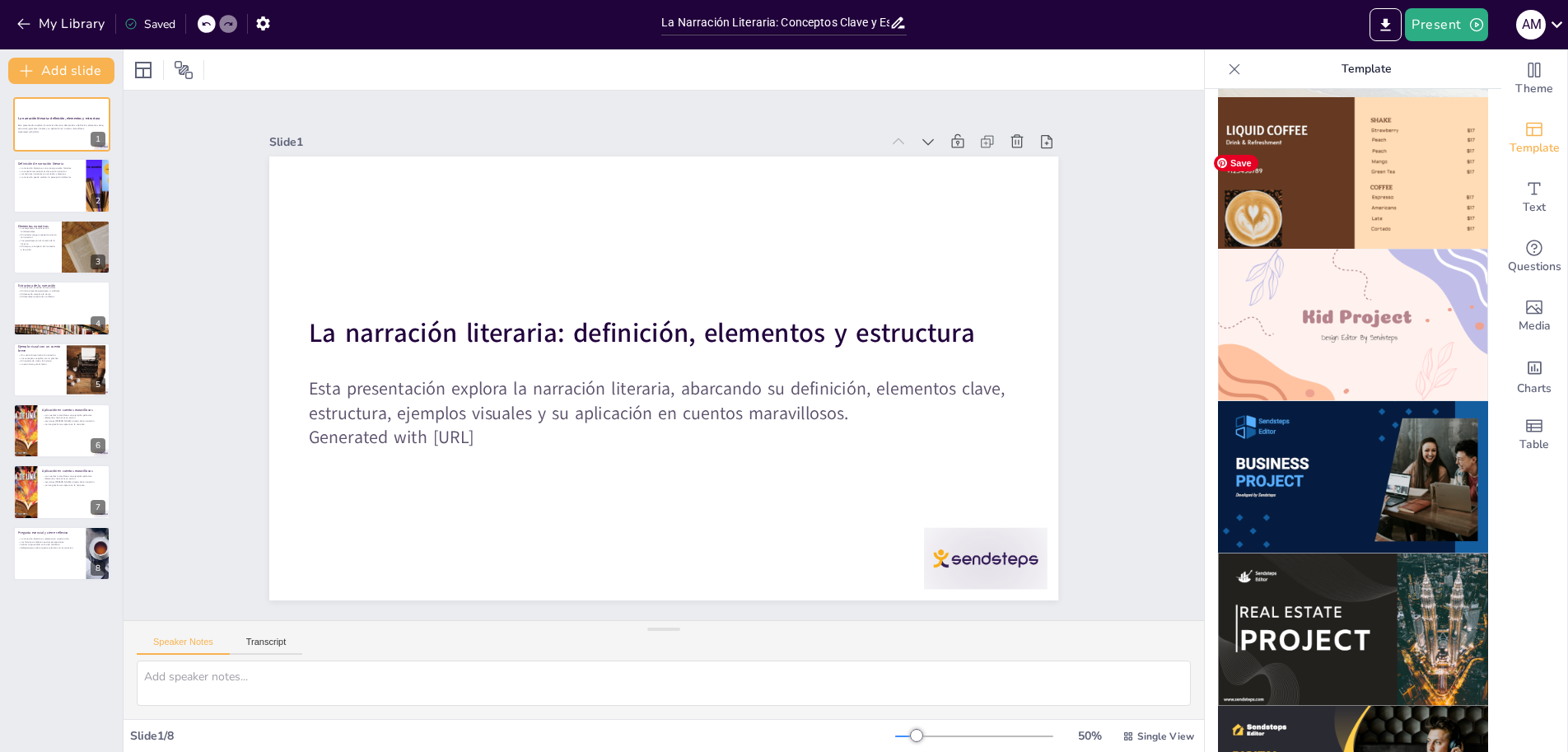
click at [1378, 286] on img at bounding box center [1353, 325] width 270 height 152
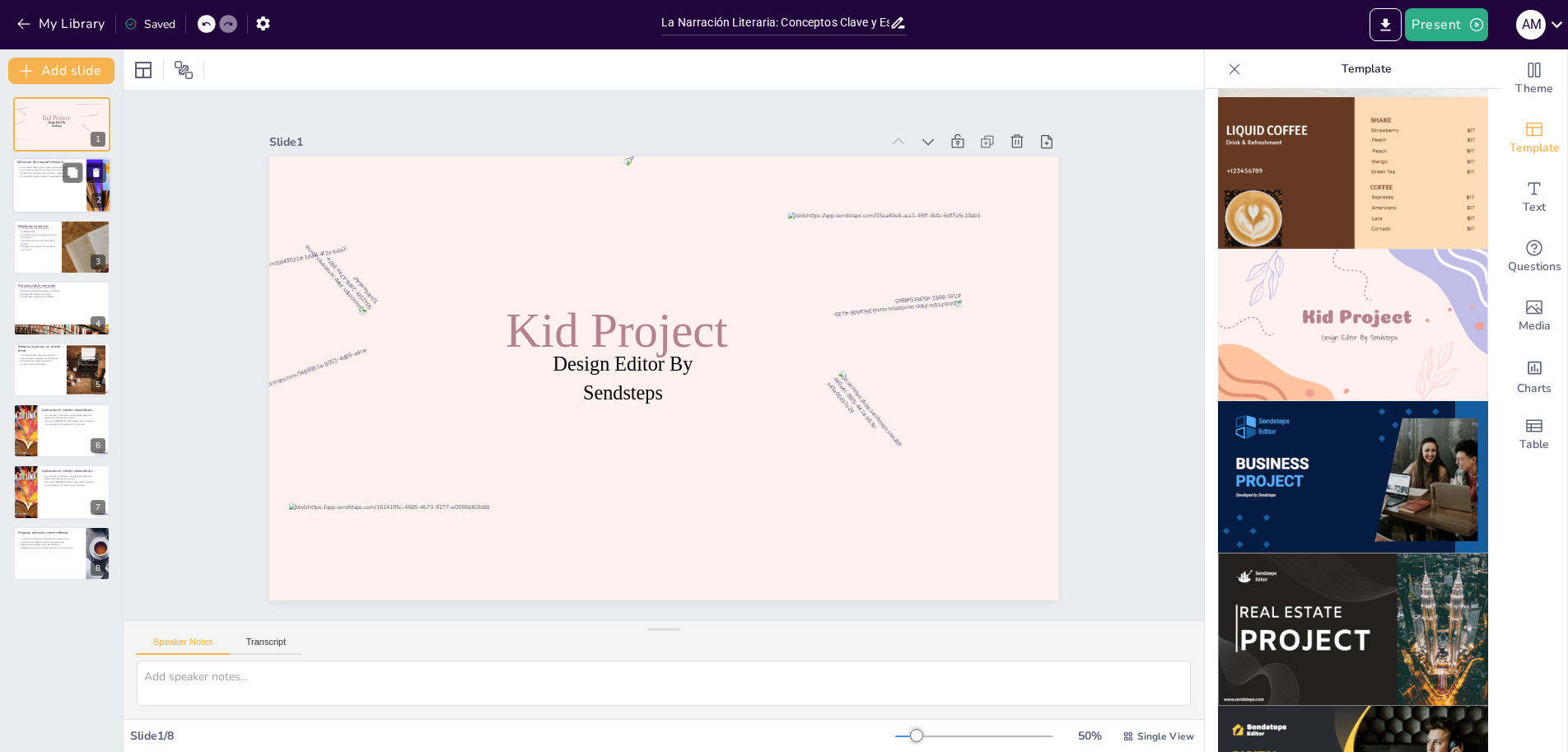
click at [48, 184] on div at bounding box center [62, 186] width 98 height 56
type textarea "La narración literaria se define como una forma artística que permite a los aut…"
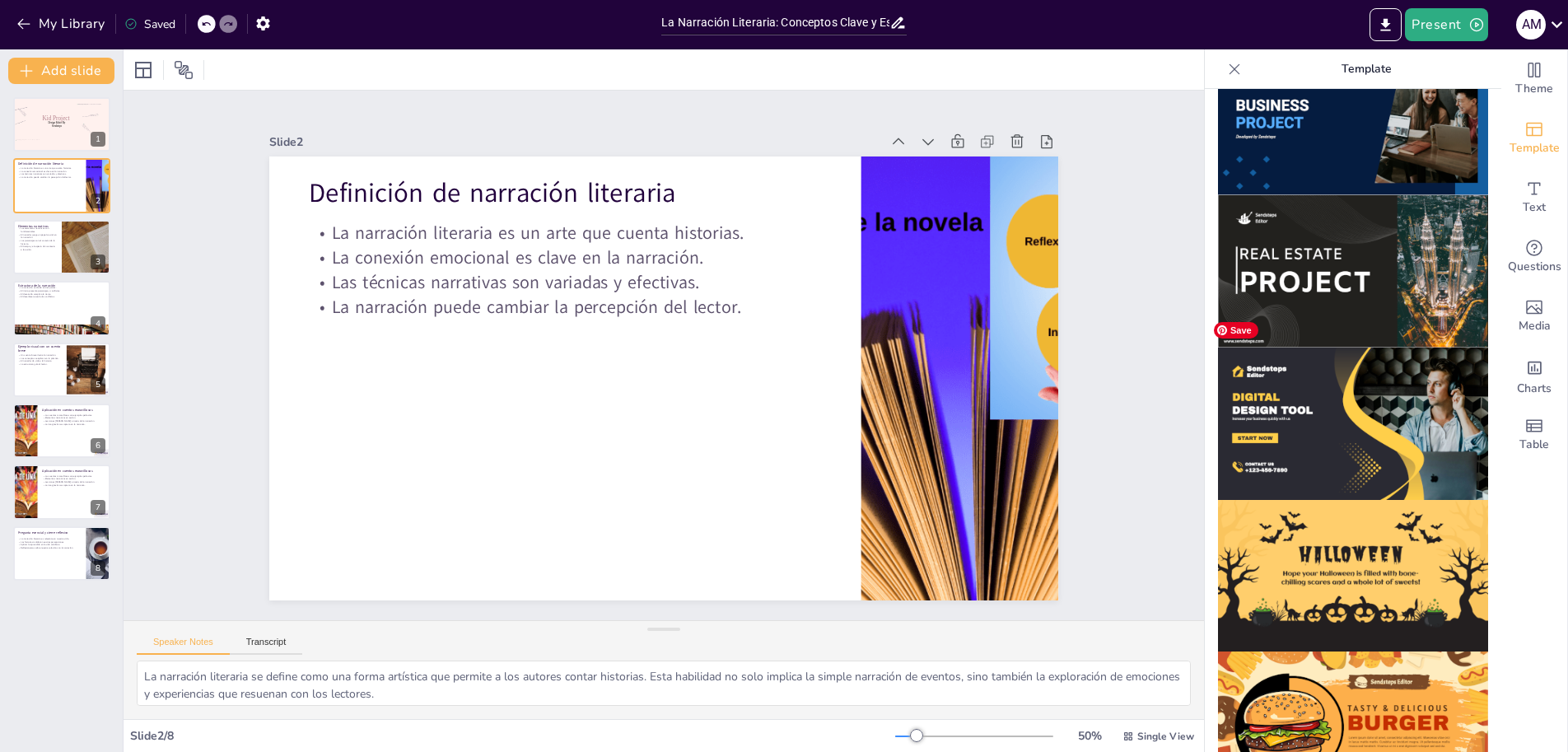
scroll to position [1181, 0]
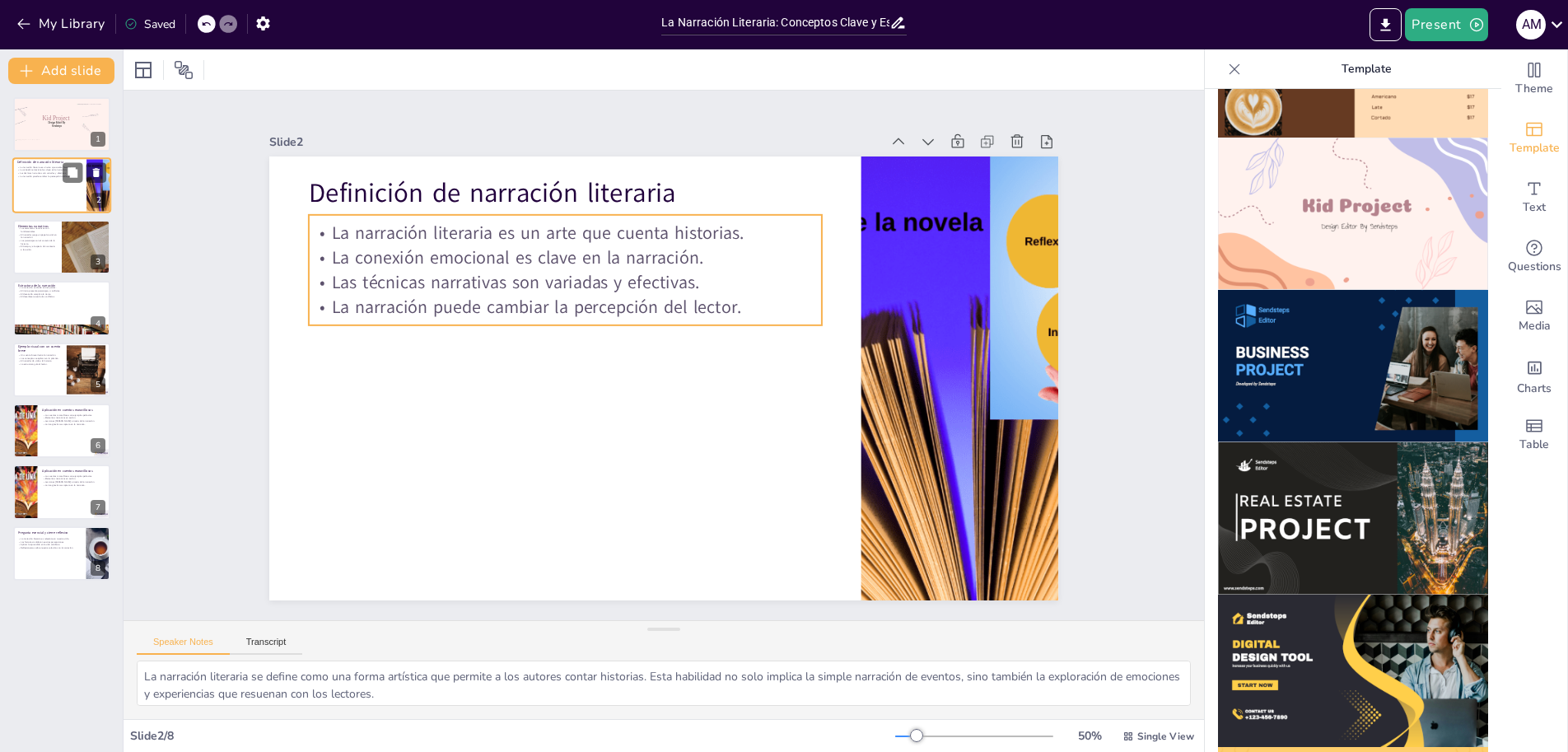
click at [42, 176] on p "La narración puede cambiar la percepción del lector." at bounding box center [49, 176] width 65 height 3
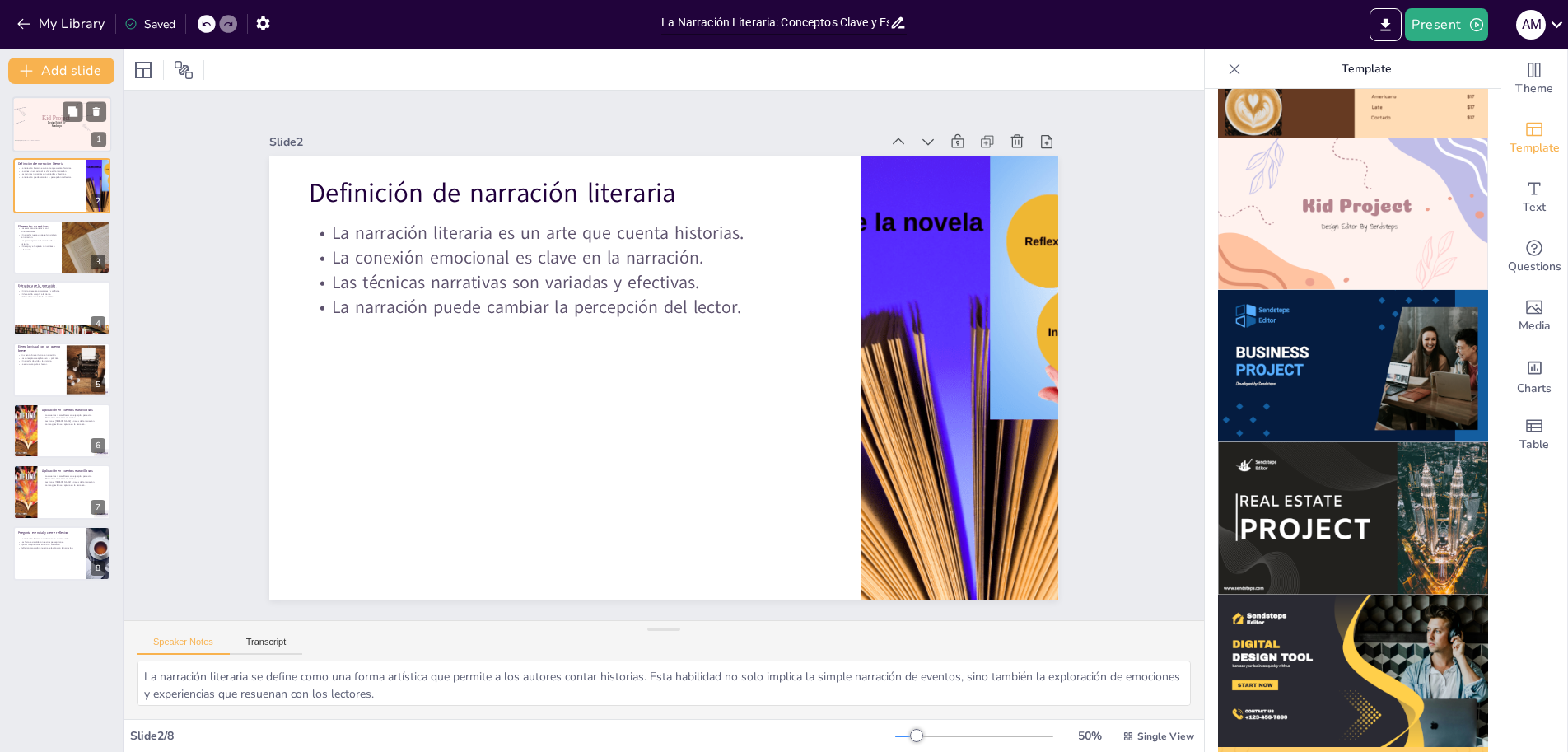
click at [42, 123] on div at bounding box center [62, 124] width 98 height 56
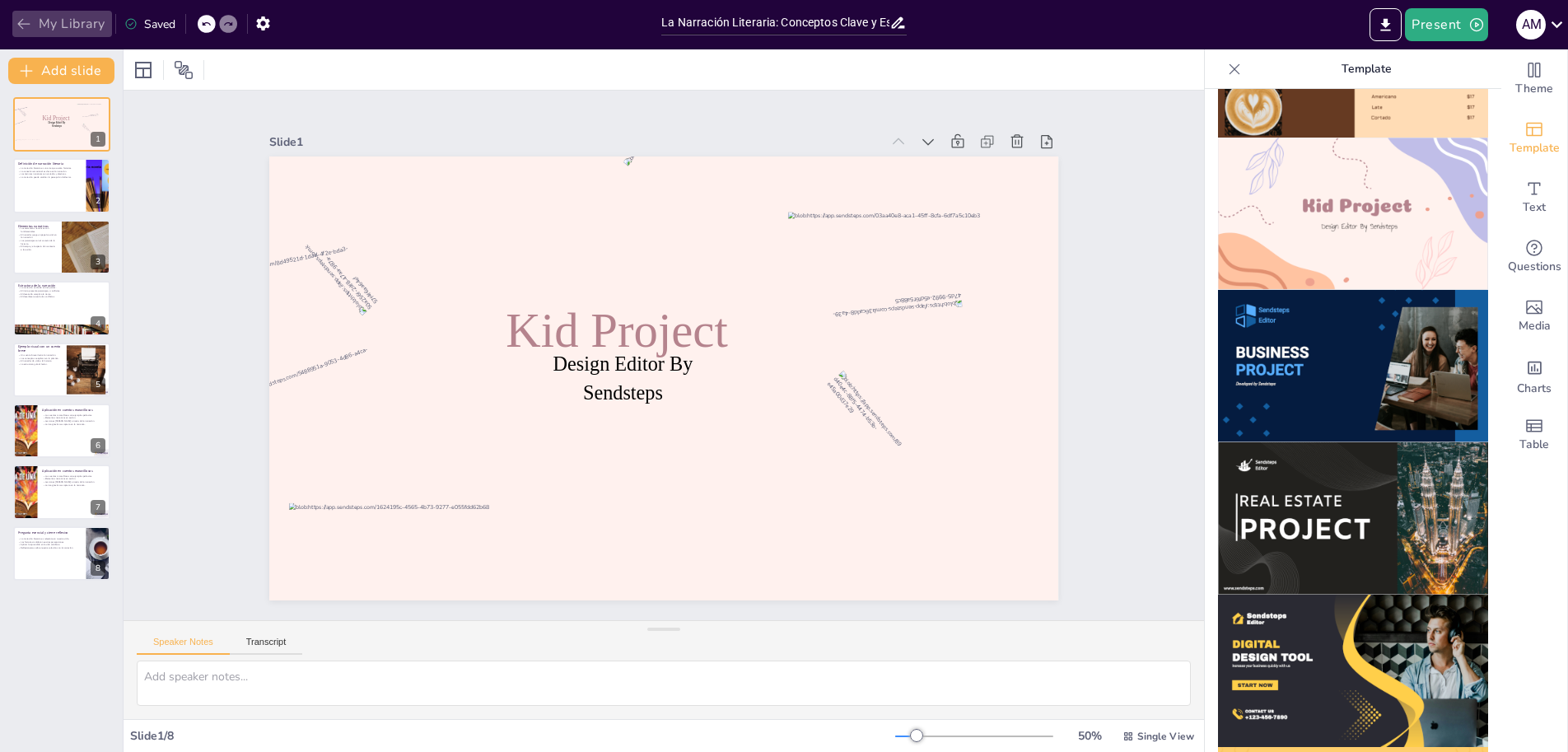
click at [27, 27] on icon "button" at bounding box center [23, 23] width 16 height 16
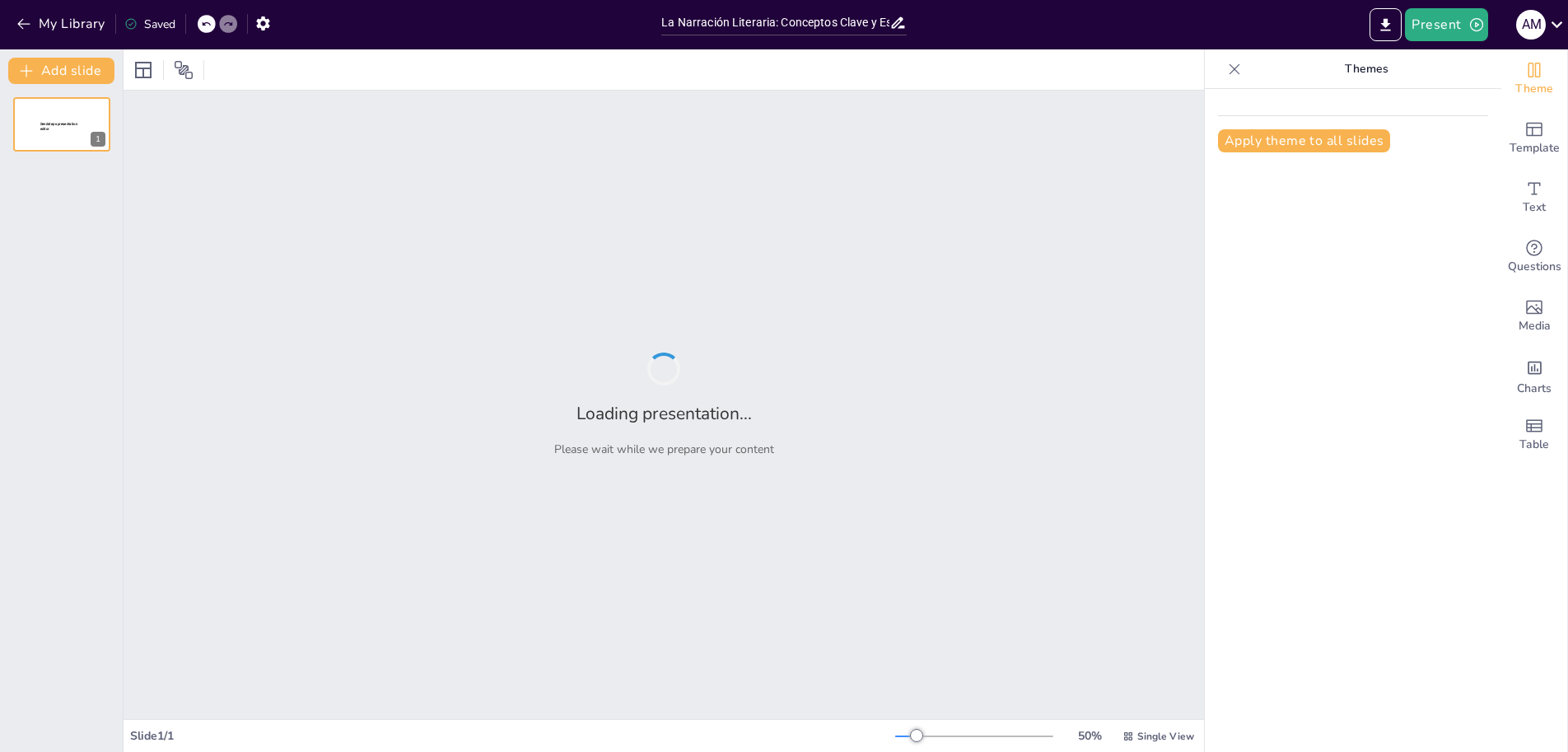
type input "La Narración Literaria: Conceptos Clave y Estructura"
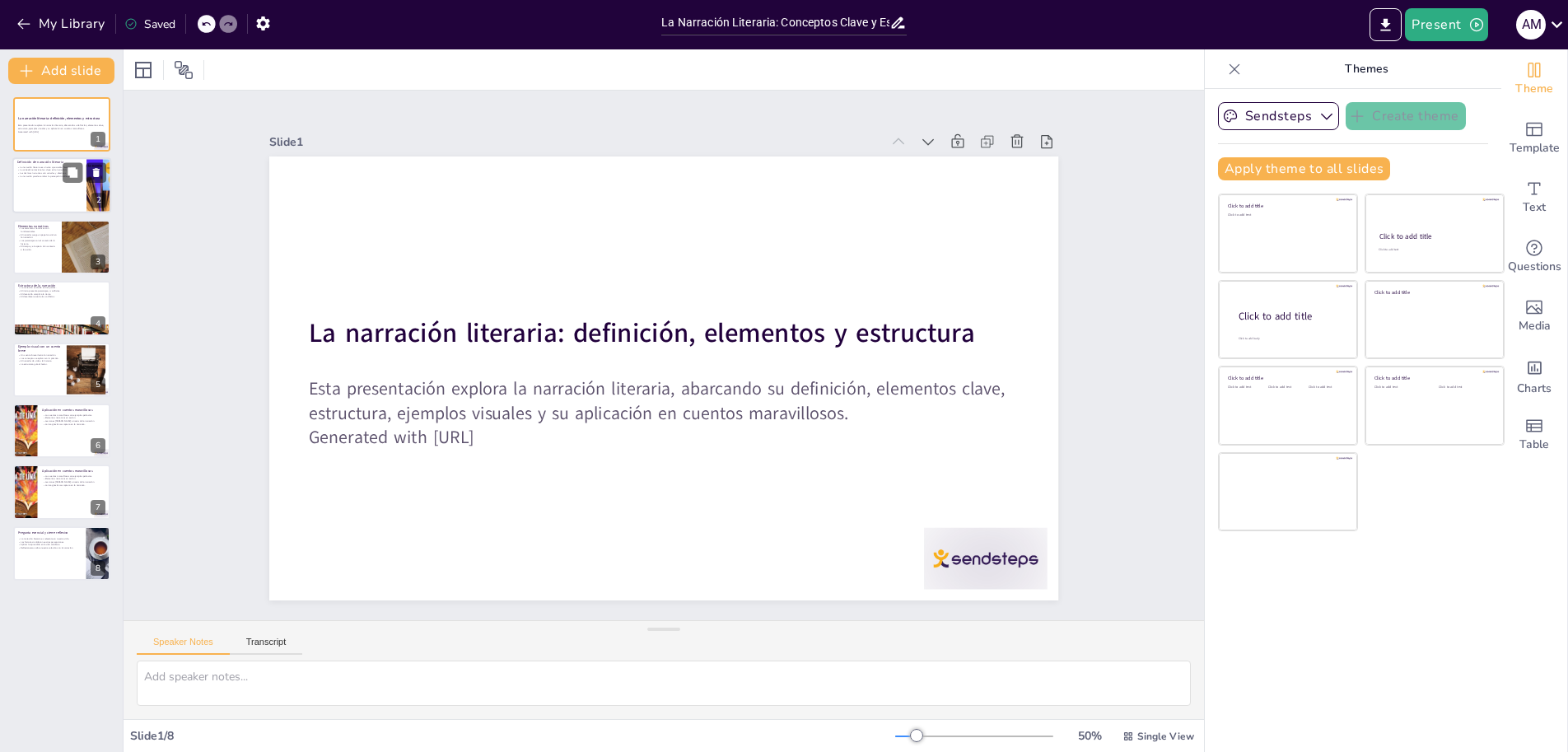
click at [53, 183] on div at bounding box center [62, 186] width 98 height 56
type textarea "La narración literaria se define como una forma artística que permite a los aut…"
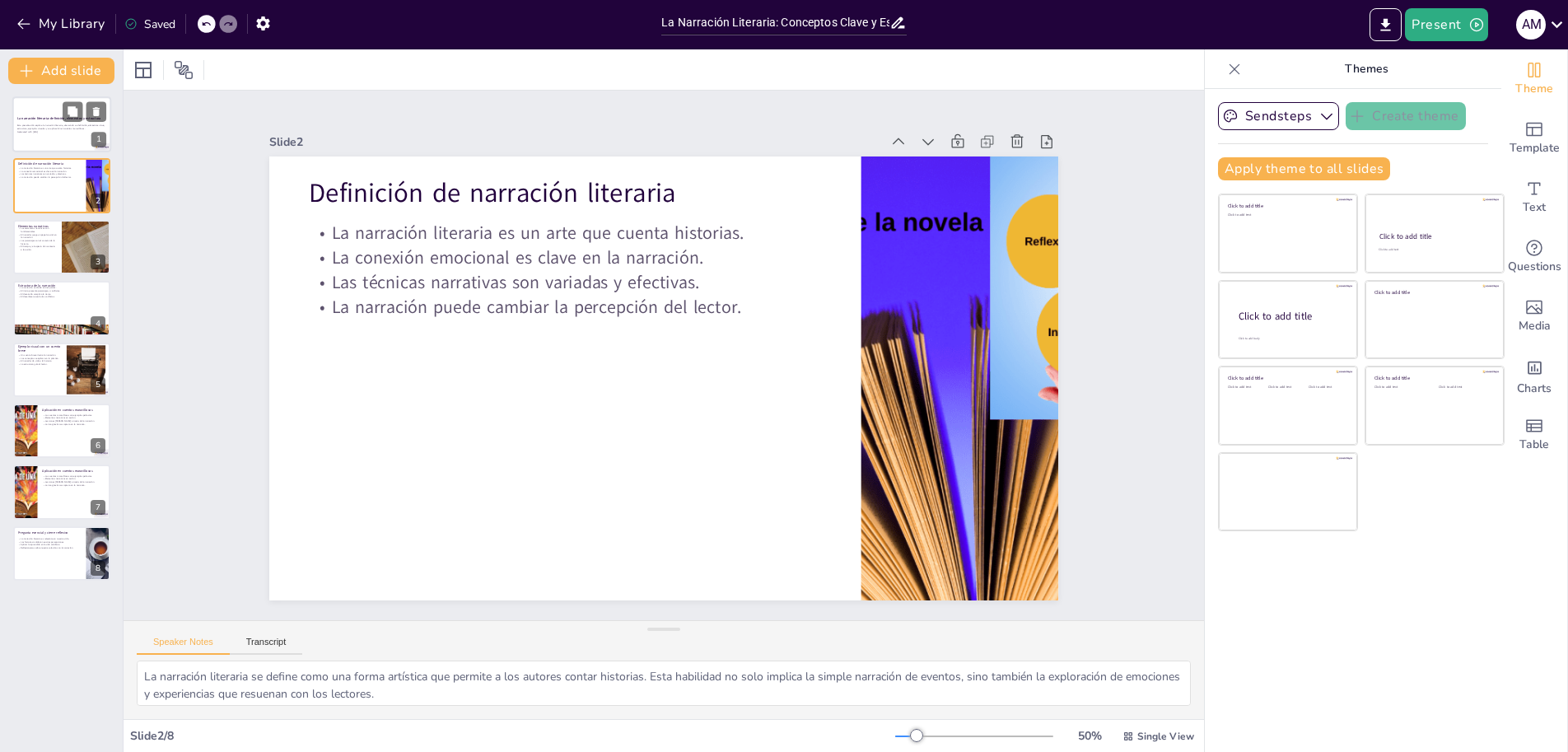
click at [50, 126] on p "Esta presentación explora la narración literaria, abarcando su definición, elem…" at bounding box center [62, 127] width 89 height 6
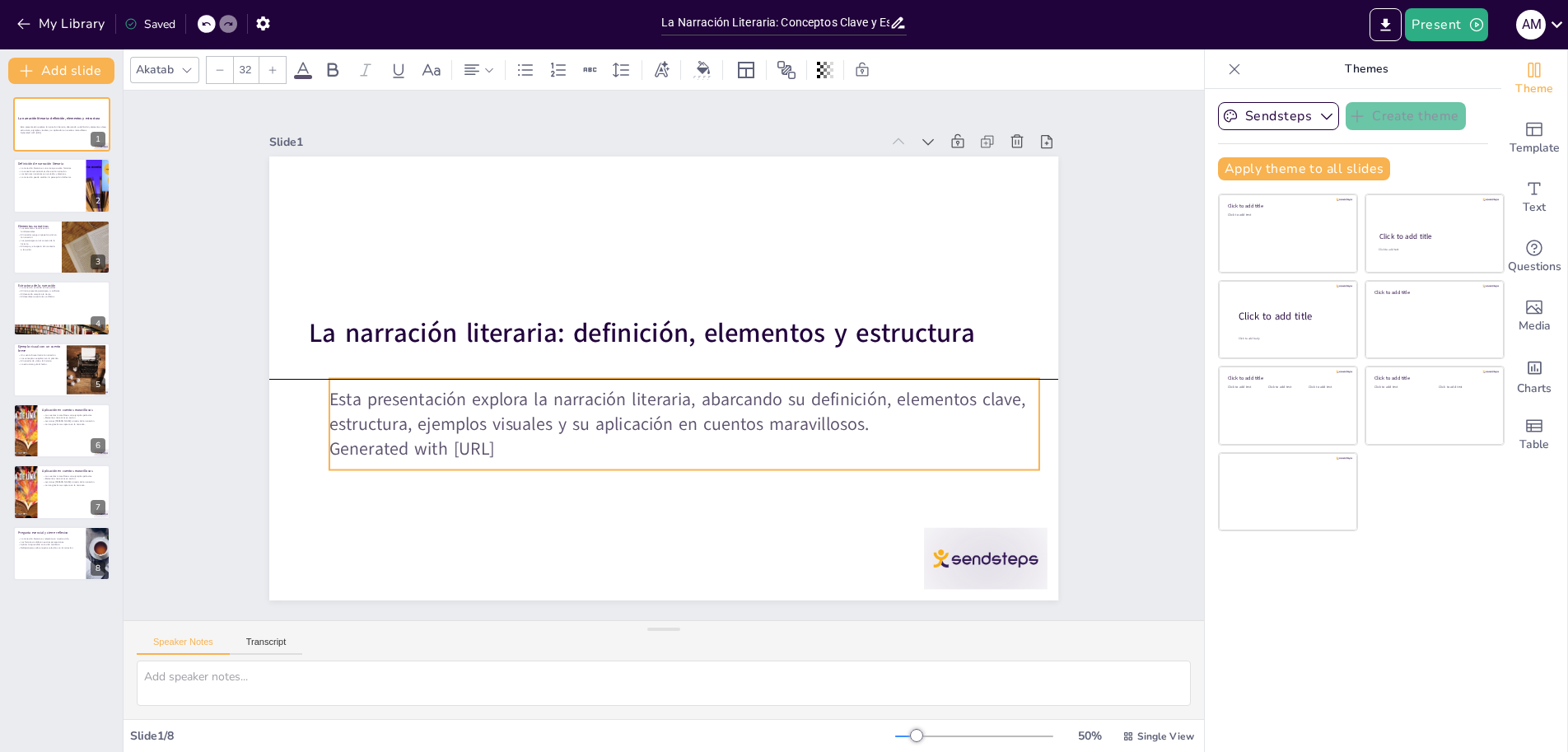
drag, startPoint x: 836, startPoint y: 409, endPoint x: 856, endPoint y: 420, distance: 22.8
click at [856, 420] on p "Esta presentación explora la narración literaria, abarcando su definición, elem…" at bounding box center [640, 411] width 560 height 511
click at [680, 341] on icon at bounding box center [684, 345] width 8 height 8
type input "32"
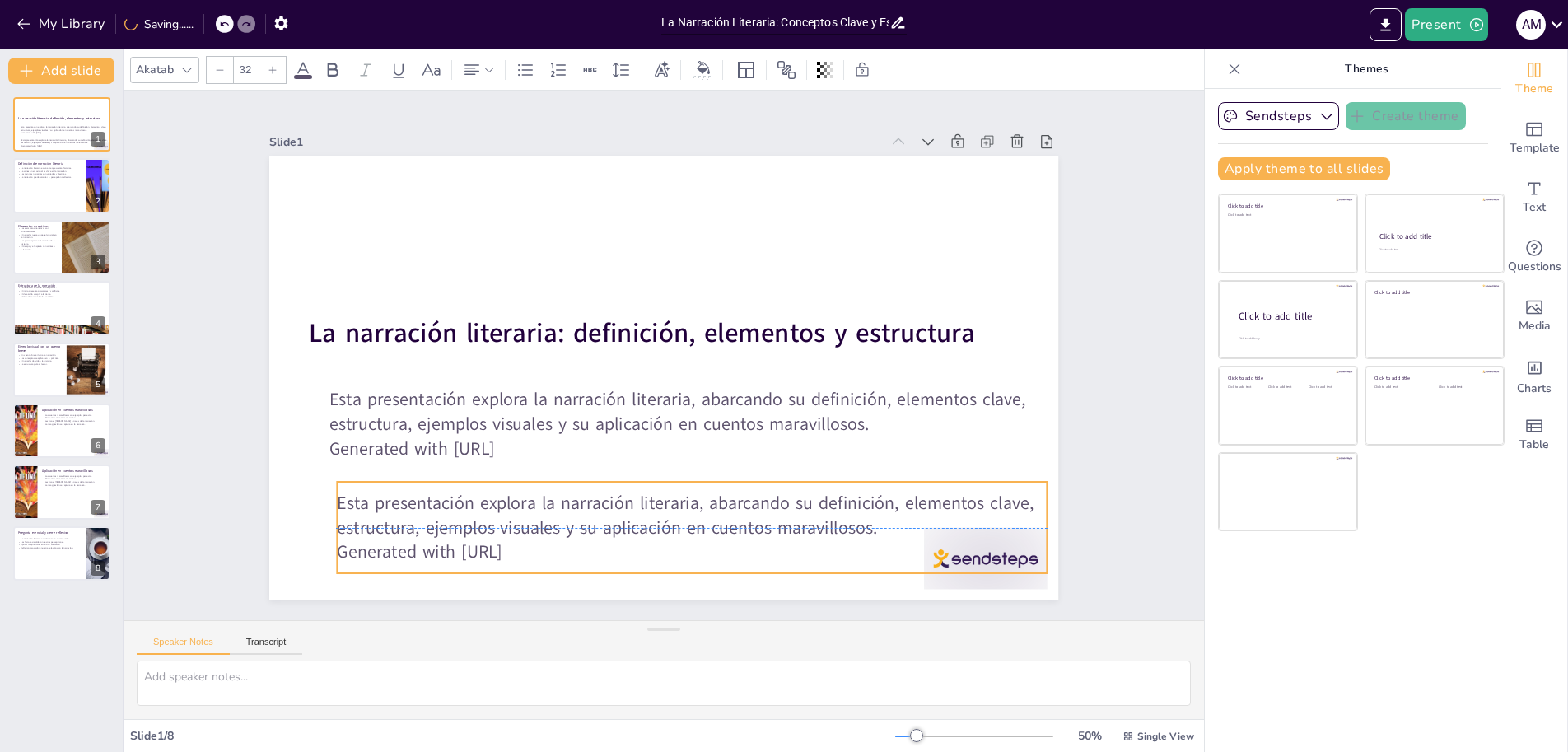
drag, startPoint x: 602, startPoint y: 452, endPoint x: 605, endPoint y: 545, distance: 93.0
click at [605, 545] on p "Generated with [URL]" at bounding box center [553, 520] width 544 height 493
click at [521, 545] on p "Generated with [URL]" at bounding box center [471, 403] width 98 height 709
click at [547, 545] on p "Generated with [URL]" at bounding box center [478, 282] width 376 height 628
click at [664, 443] on icon at bounding box center [660, 449] width 18 height 19
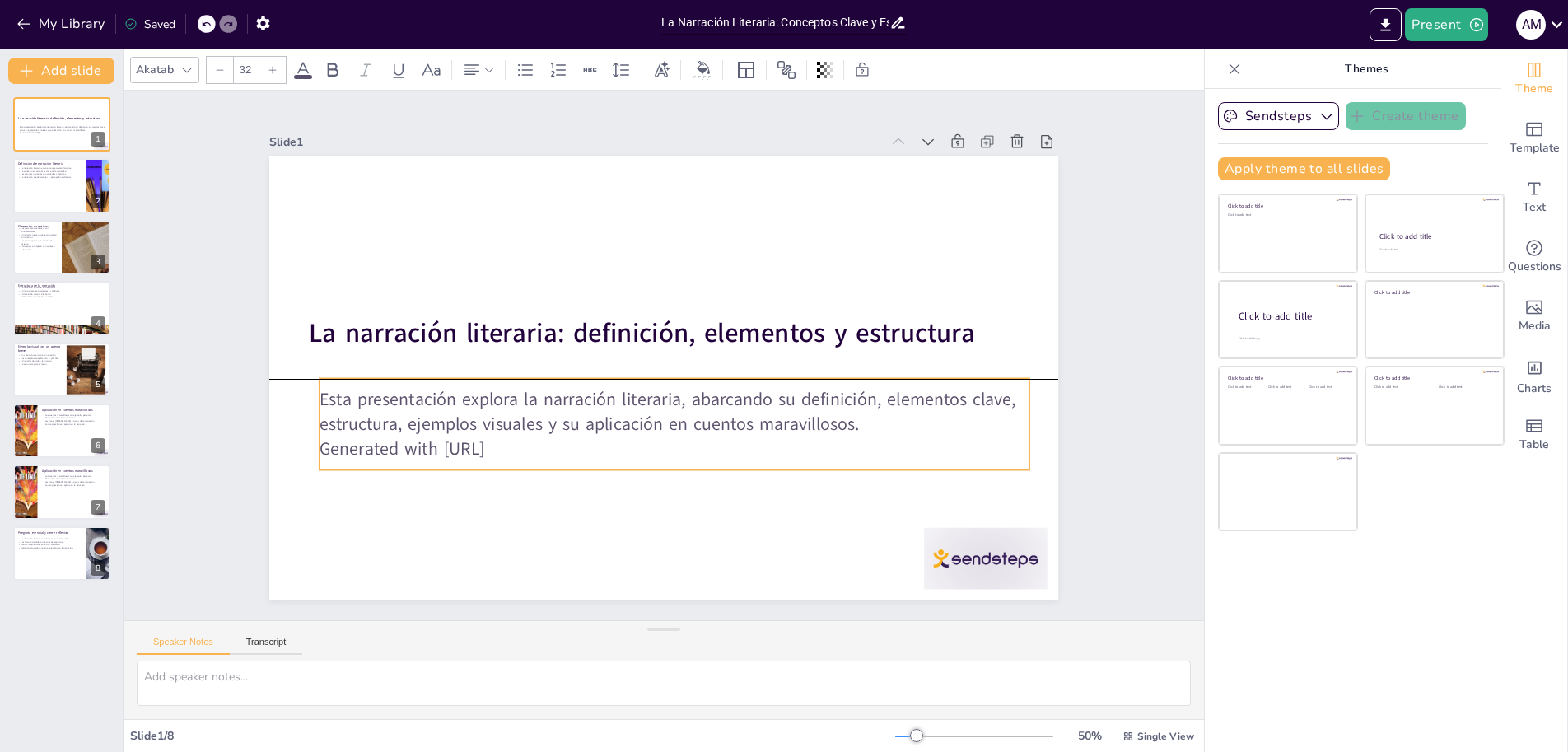
drag, startPoint x: 854, startPoint y: 421, endPoint x: 845, endPoint y: 421, distance: 9.0
click at [845, 421] on p "Esta presentación explora la narración literaria, abarcando su definición, elem…" at bounding box center [662, 413] width 705 height 196
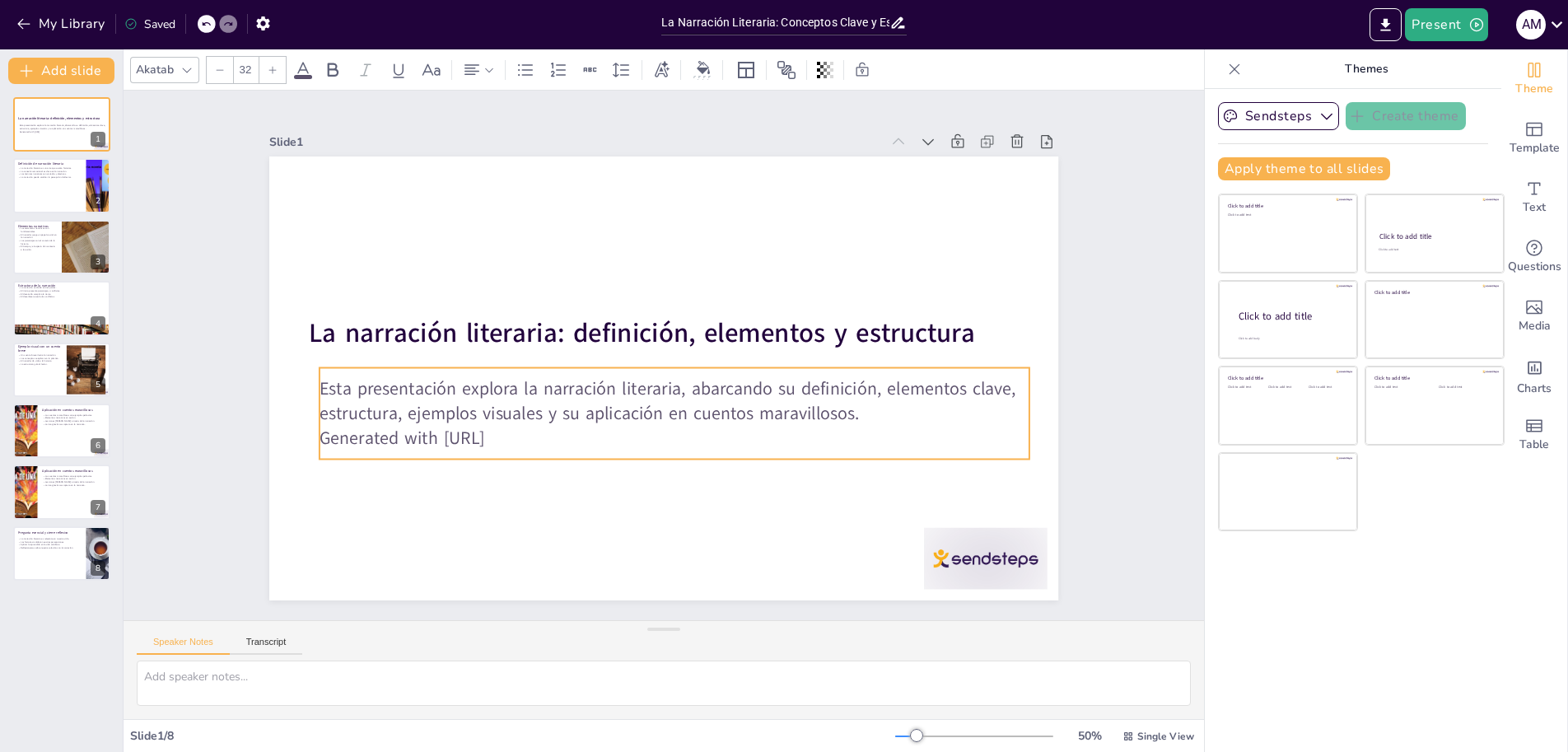
drag, startPoint x: 312, startPoint y: 395, endPoint x: 312, endPoint y: 385, distance: 10.0
click at [312, 385] on p "Esta presentación explora la narración literaria, abarcando su definición, elem…" at bounding box center [664, 402] width 705 height 195
click at [1036, 402] on icon at bounding box center [1047, 414] width 23 height 23
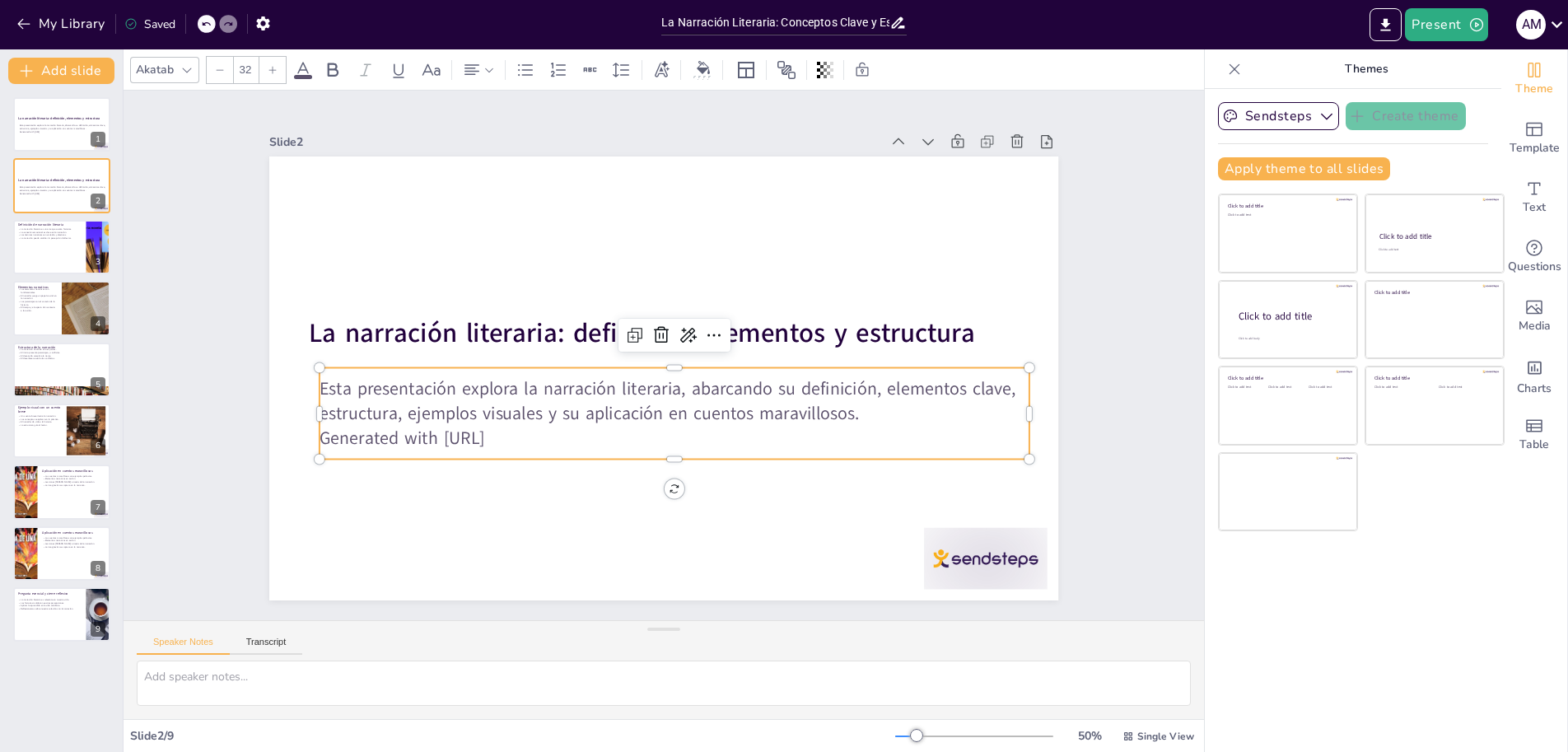
click at [536, 412] on p "Esta presentación explora la narración literaria, abarcando su definición, elem…" at bounding box center [664, 402] width 705 height 196
click at [706, 338] on icon at bounding box center [718, 351] width 25 height 25
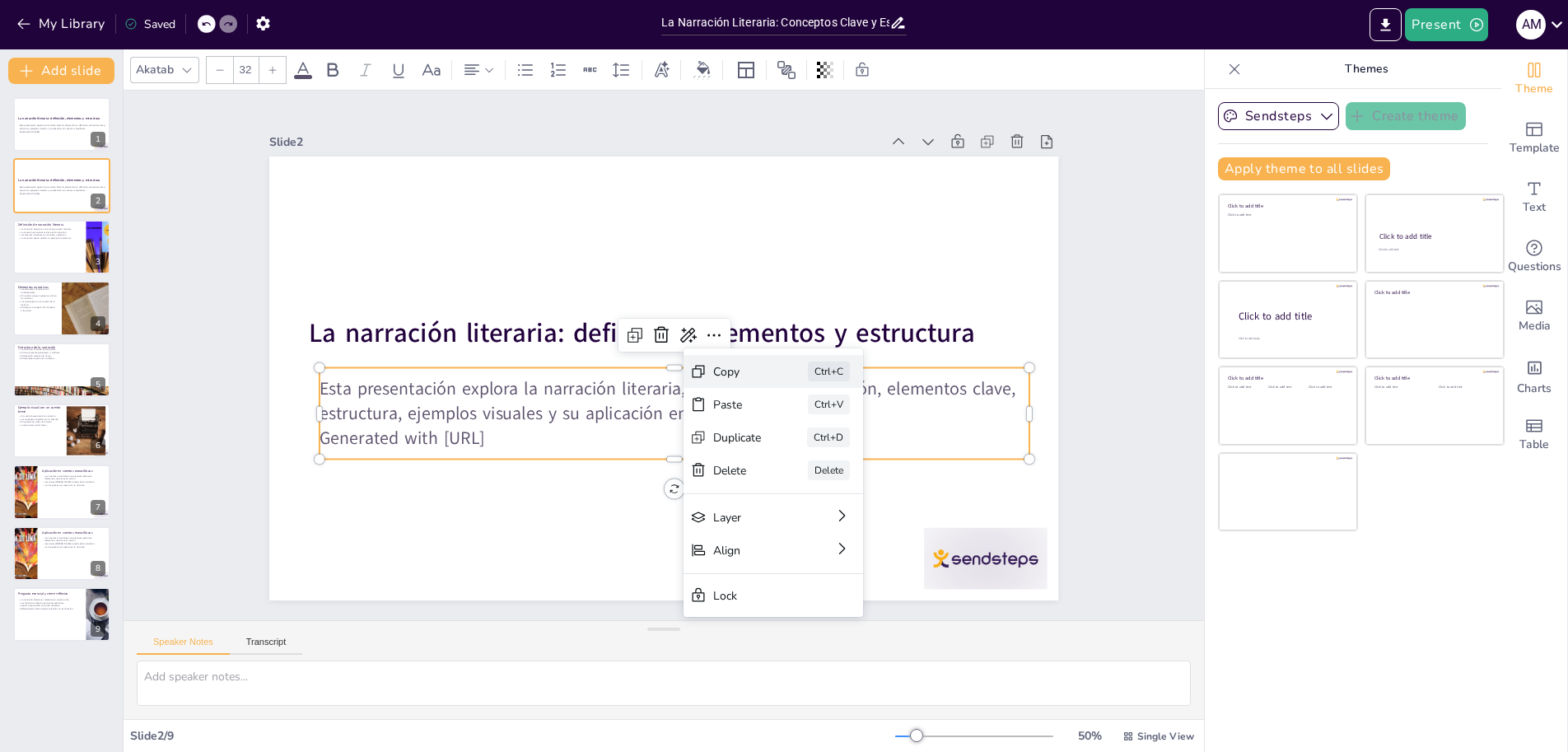
click at [738, 544] on div "Copy" at bounding box center [739, 566] width 47 height 44
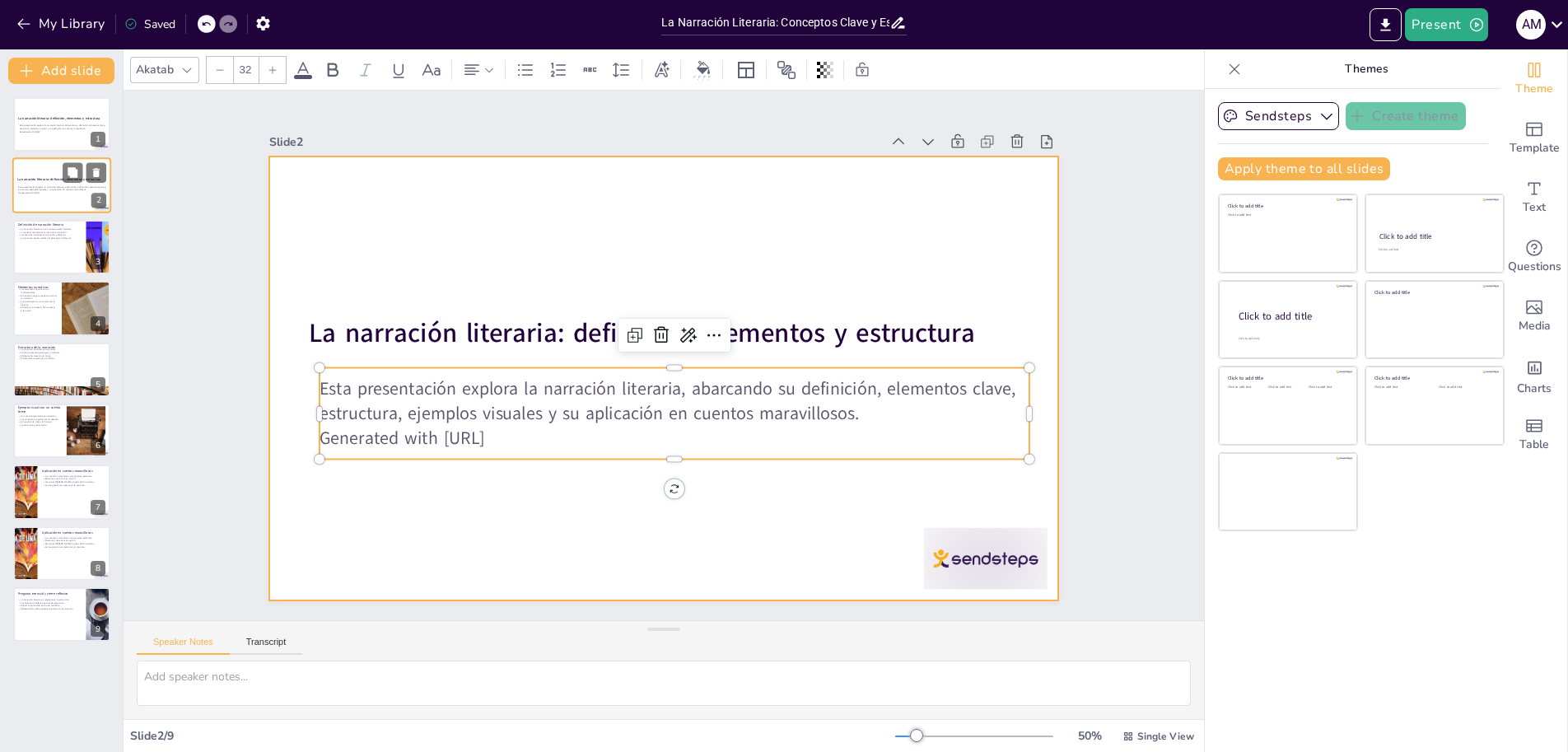
click at [57, 175] on div at bounding box center [62, 186] width 98 height 56
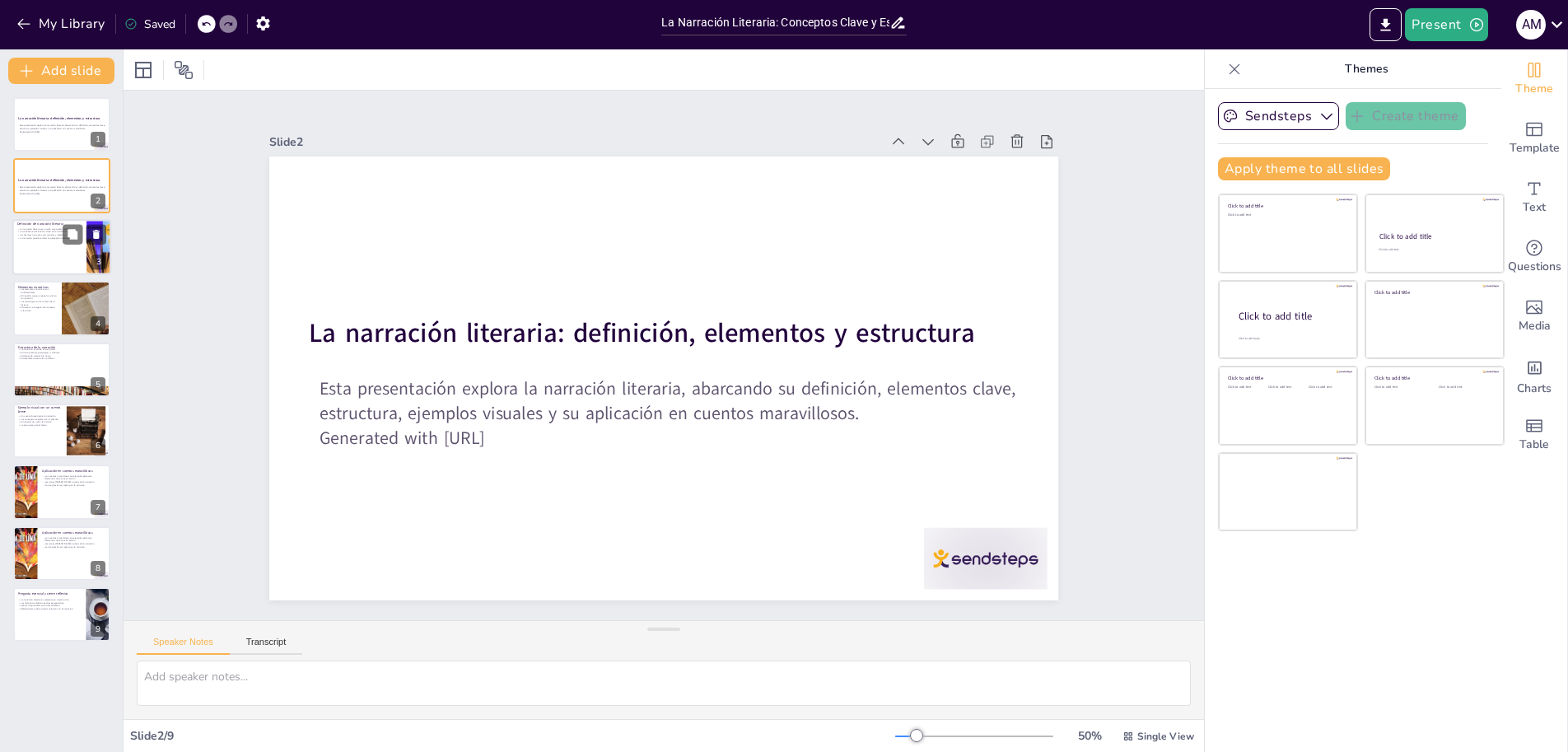
click at [42, 249] on div at bounding box center [62, 247] width 98 height 56
type textarea "La narración literaria se define como una forma artística que permite a los aut…"
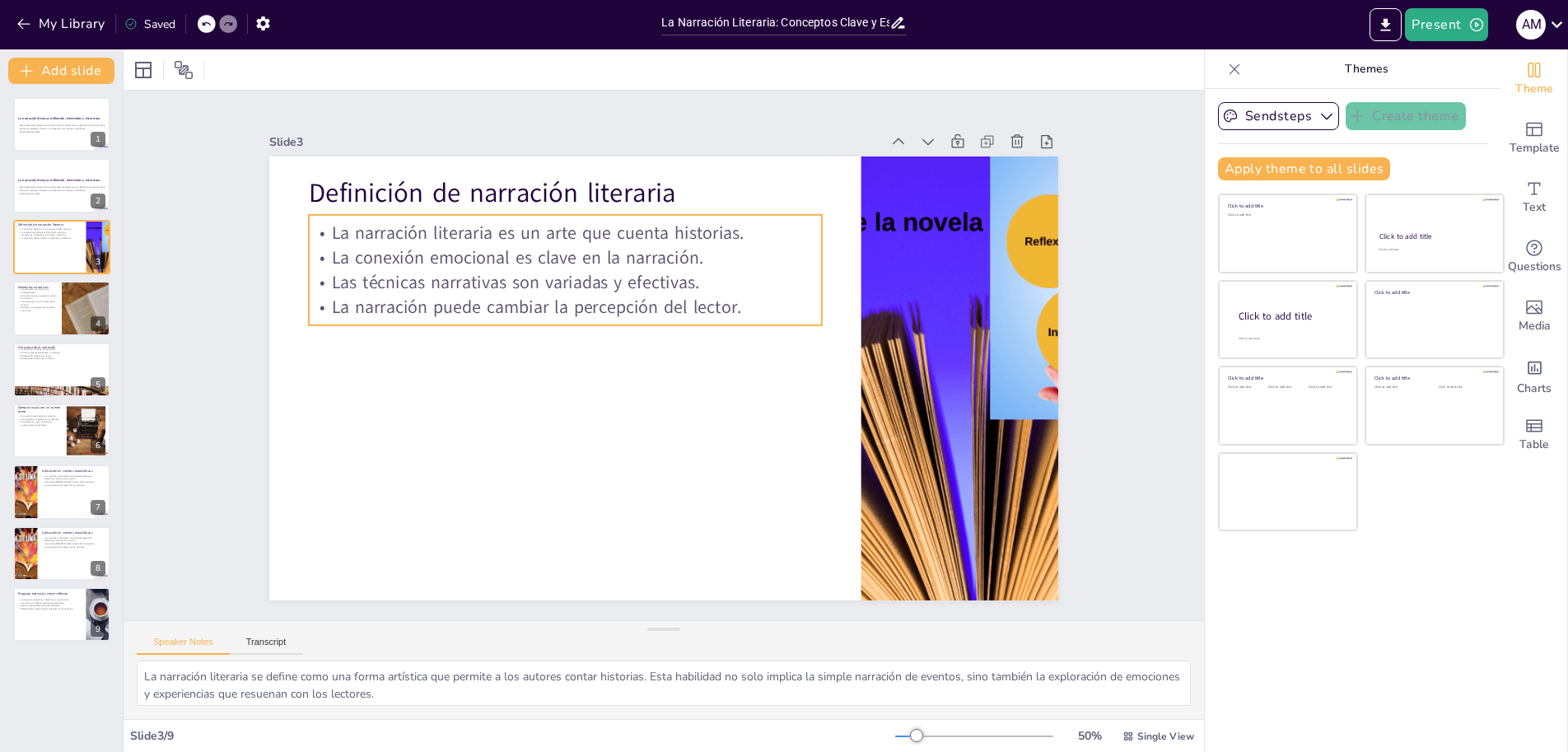
click at [513, 303] on p "La narración puede cambiar la percepción del lector." at bounding box center [585, 279] width 496 height 182
